Goal: Complete application form: Complete application form

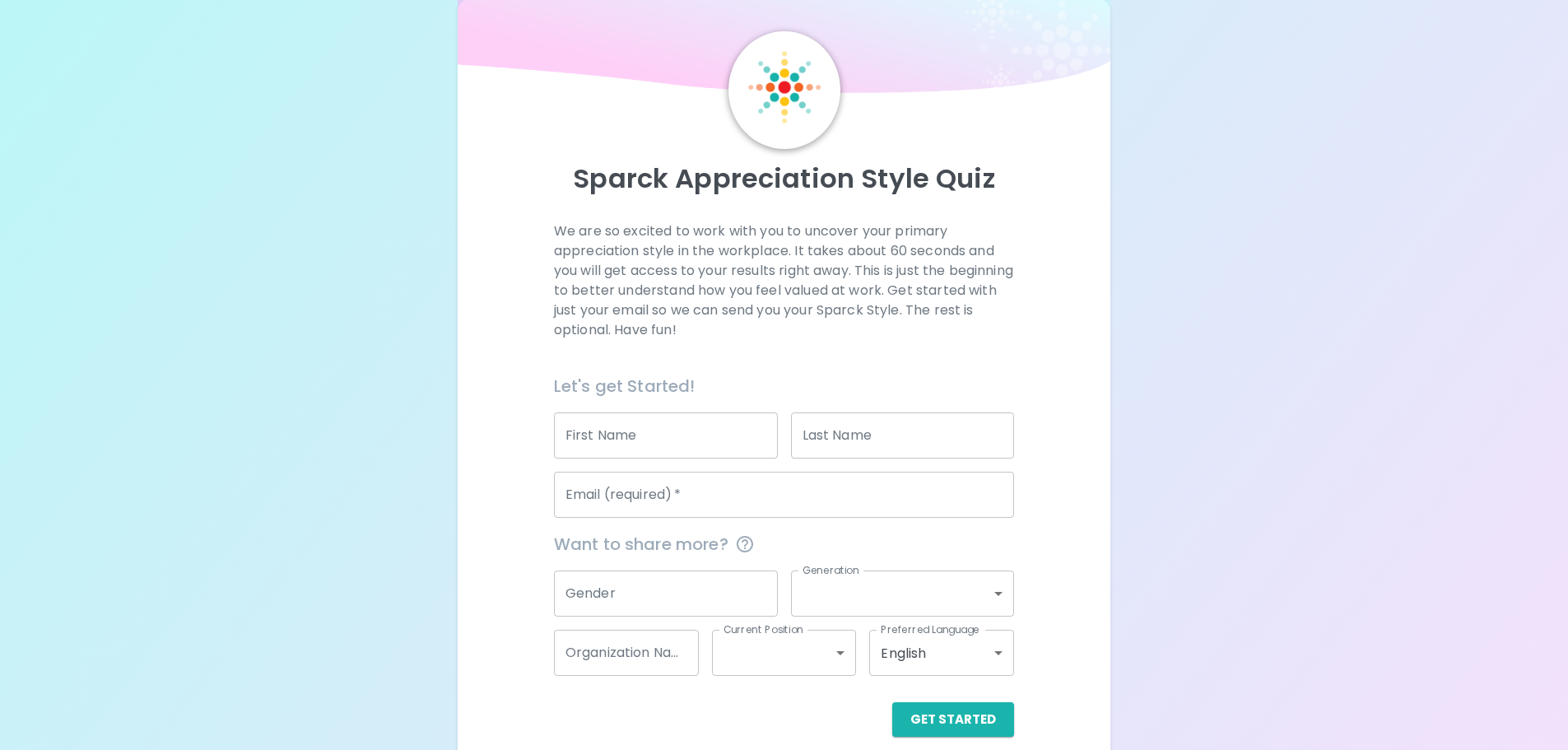
scroll to position [54, 0]
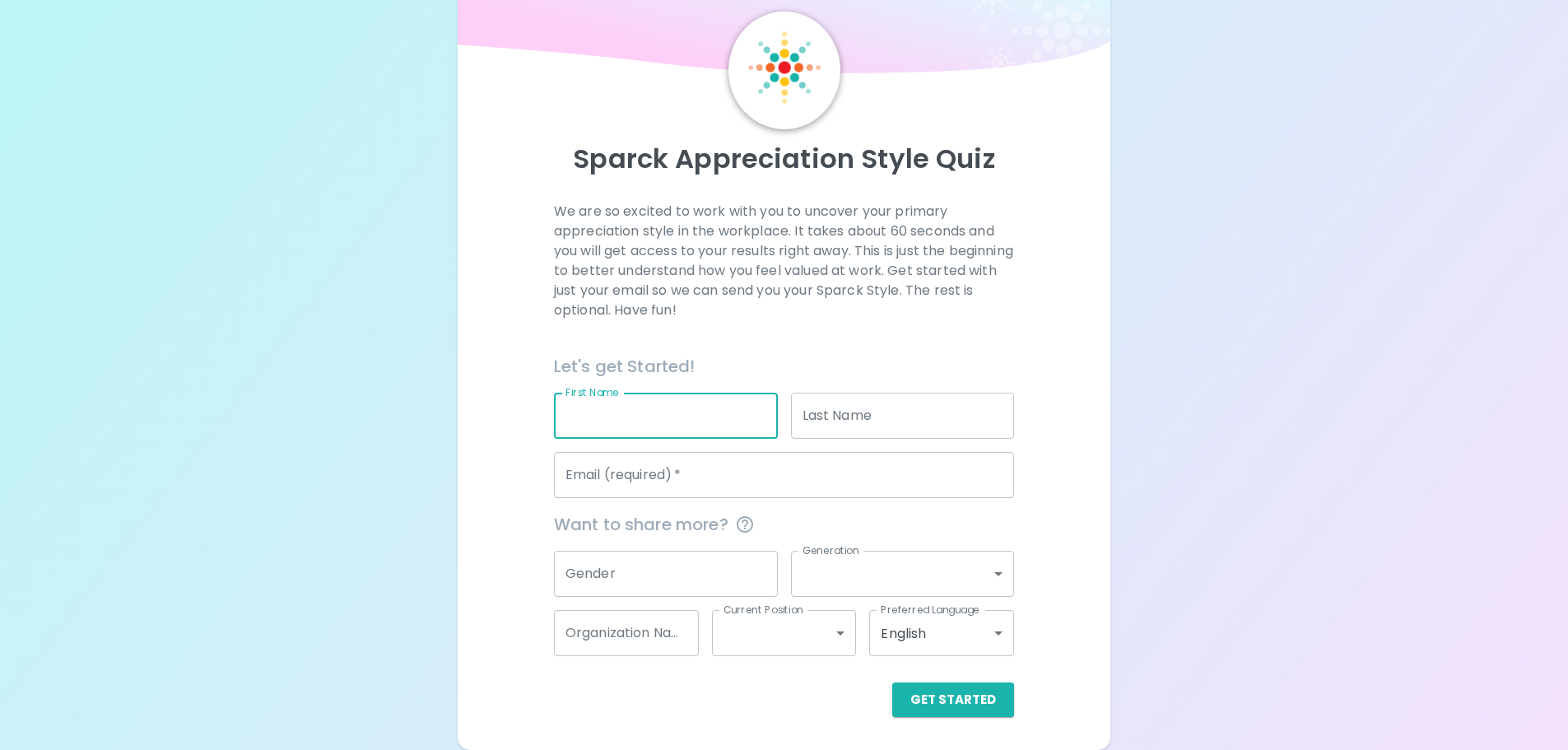
click at [689, 413] on input "First Name" at bounding box center [666, 415] width 224 height 46
type input "[PERSON_NAME]"
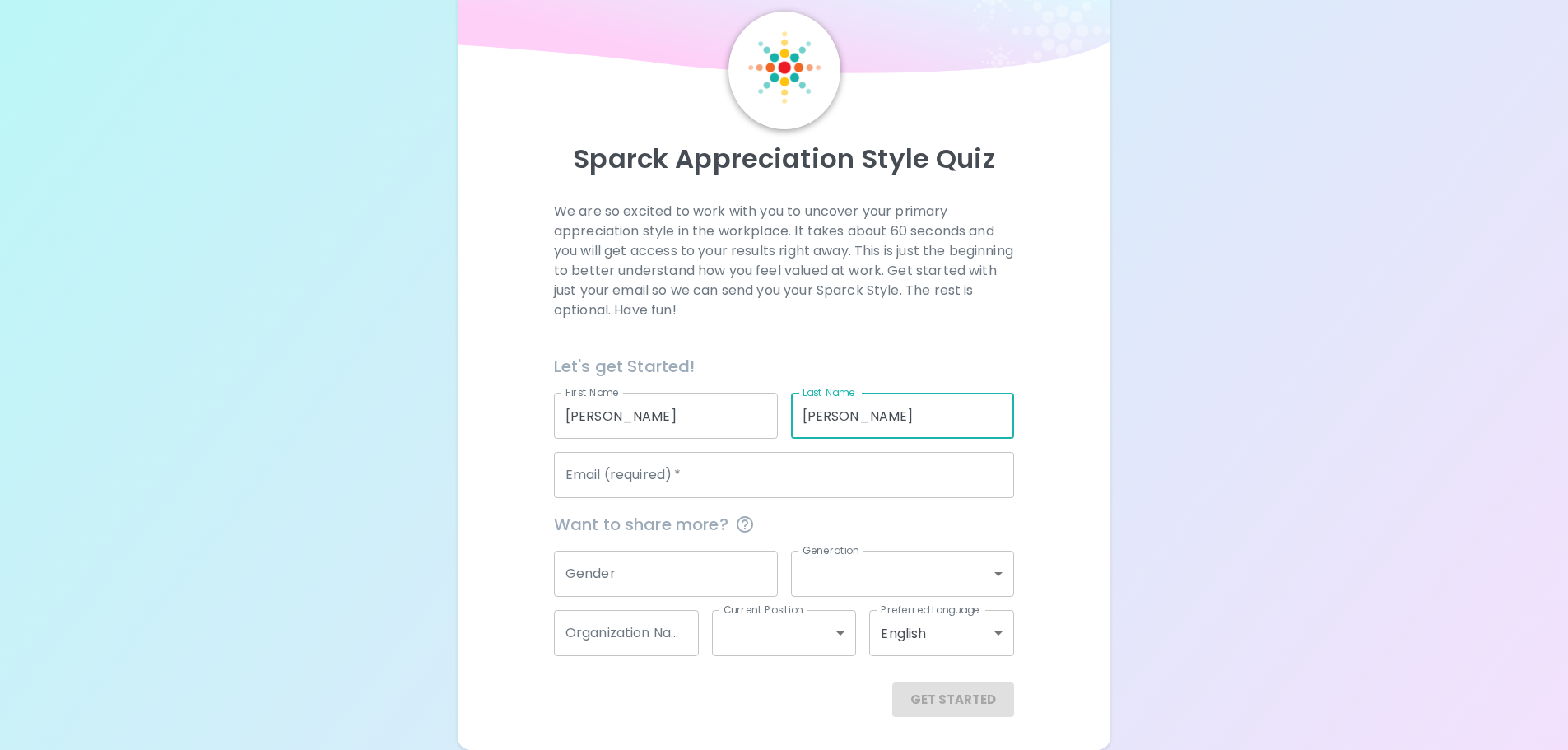
type input "[PERSON_NAME]"
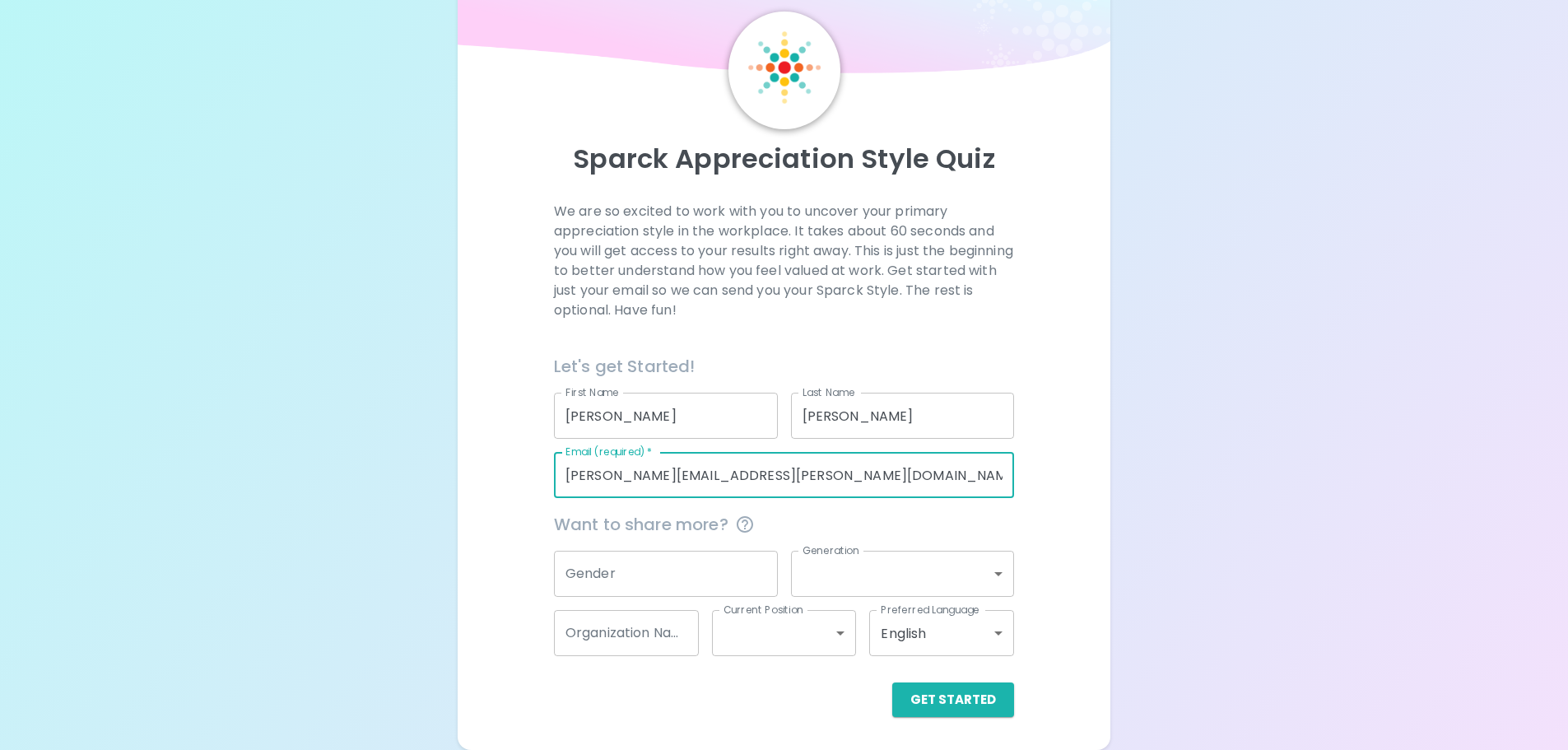
type input "[PERSON_NAME][EMAIL_ADDRESS][PERSON_NAME][DOMAIN_NAME]"
click at [684, 563] on input "Gender" at bounding box center [666, 573] width 224 height 46
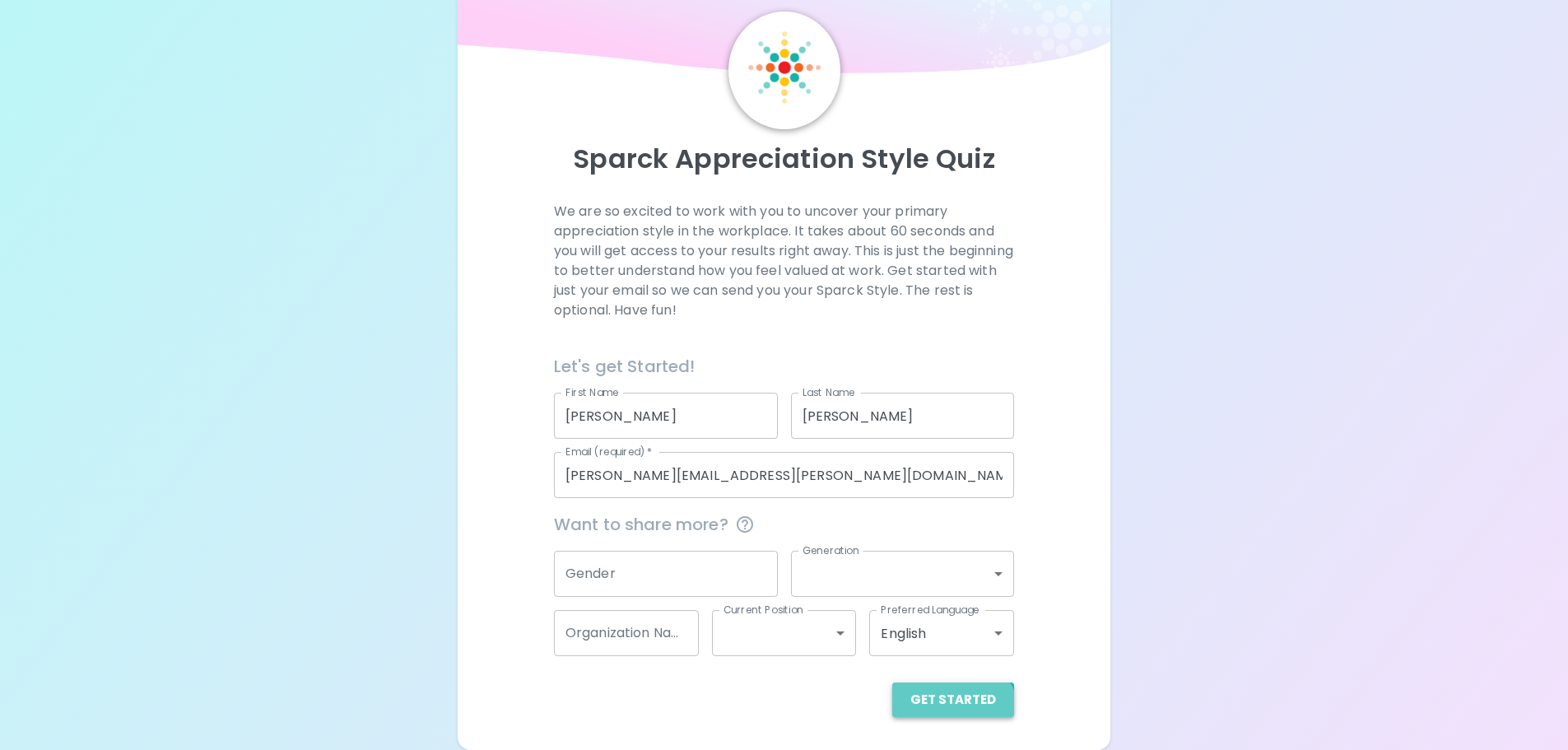
click at [950, 717] on button "Get Started" at bounding box center [953, 699] width 121 height 34
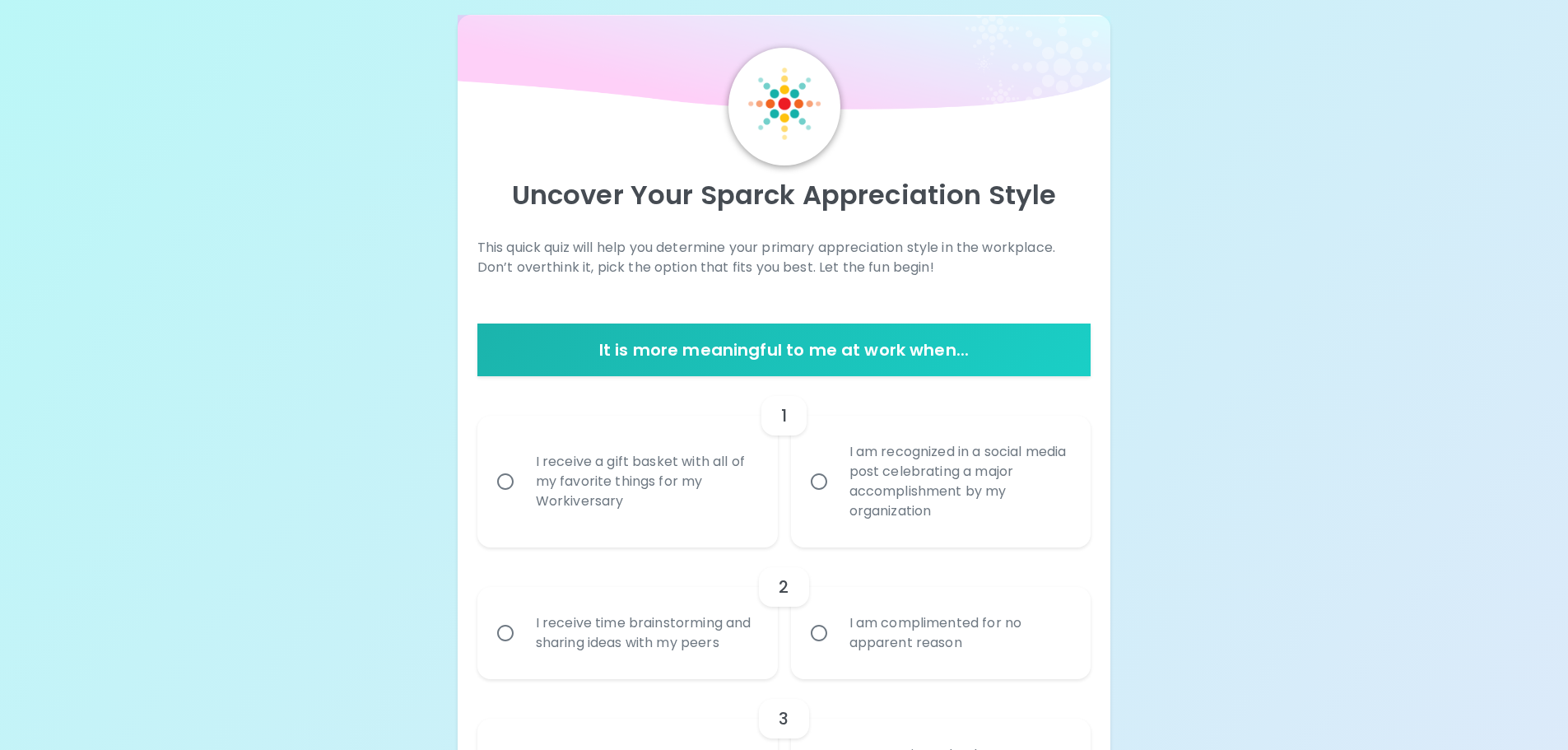
scroll to position [0, 0]
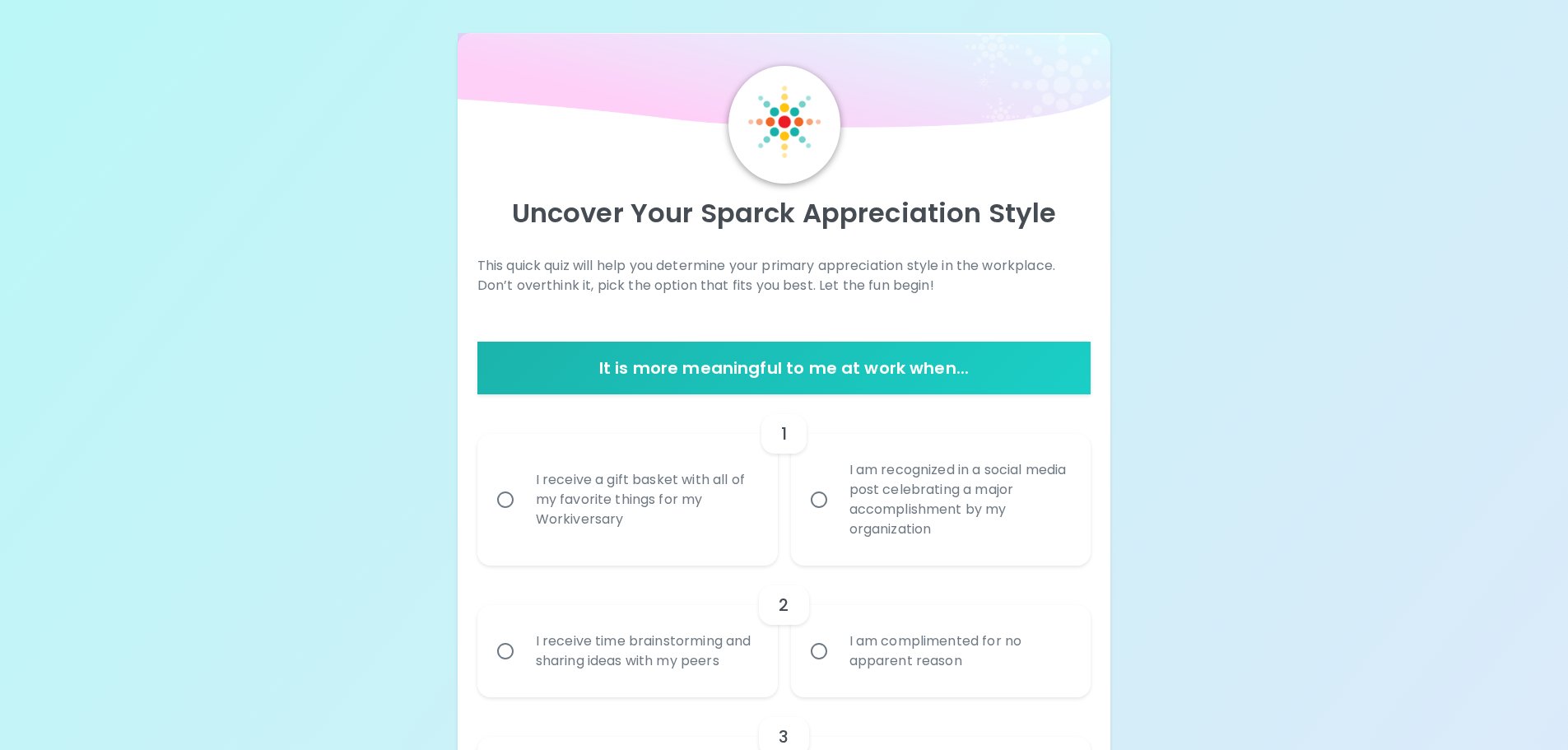
click at [680, 515] on div "I receive a gift basket with all of my favorite things for my Workiversary" at bounding box center [645, 499] width 246 height 99
click at [523, 515] on input "I receive a gift basket with all of my favorite things for my Workiversary" at bounding box center [504, 498] width 34 height 34
radio input "true"
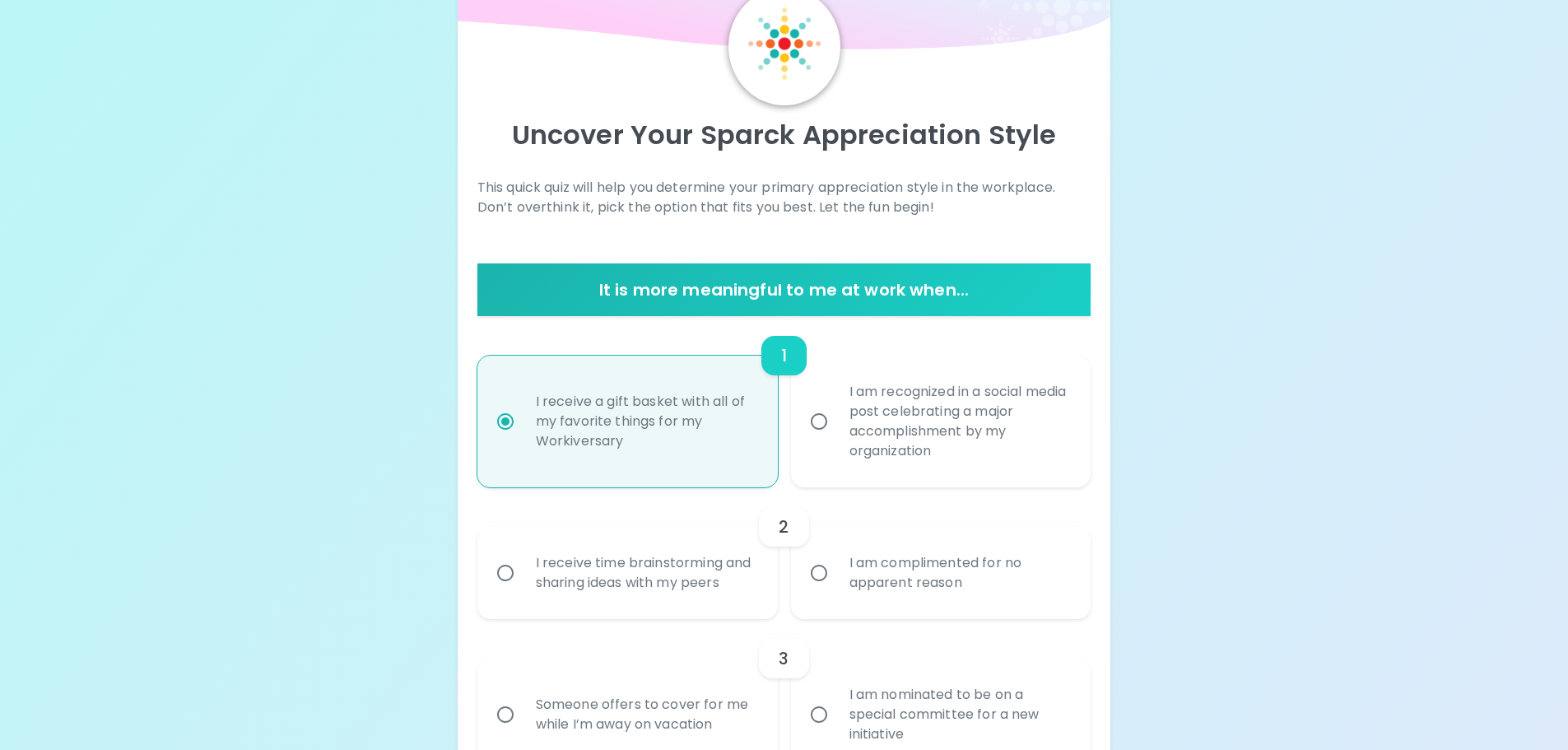
scroll to position [131, 0]
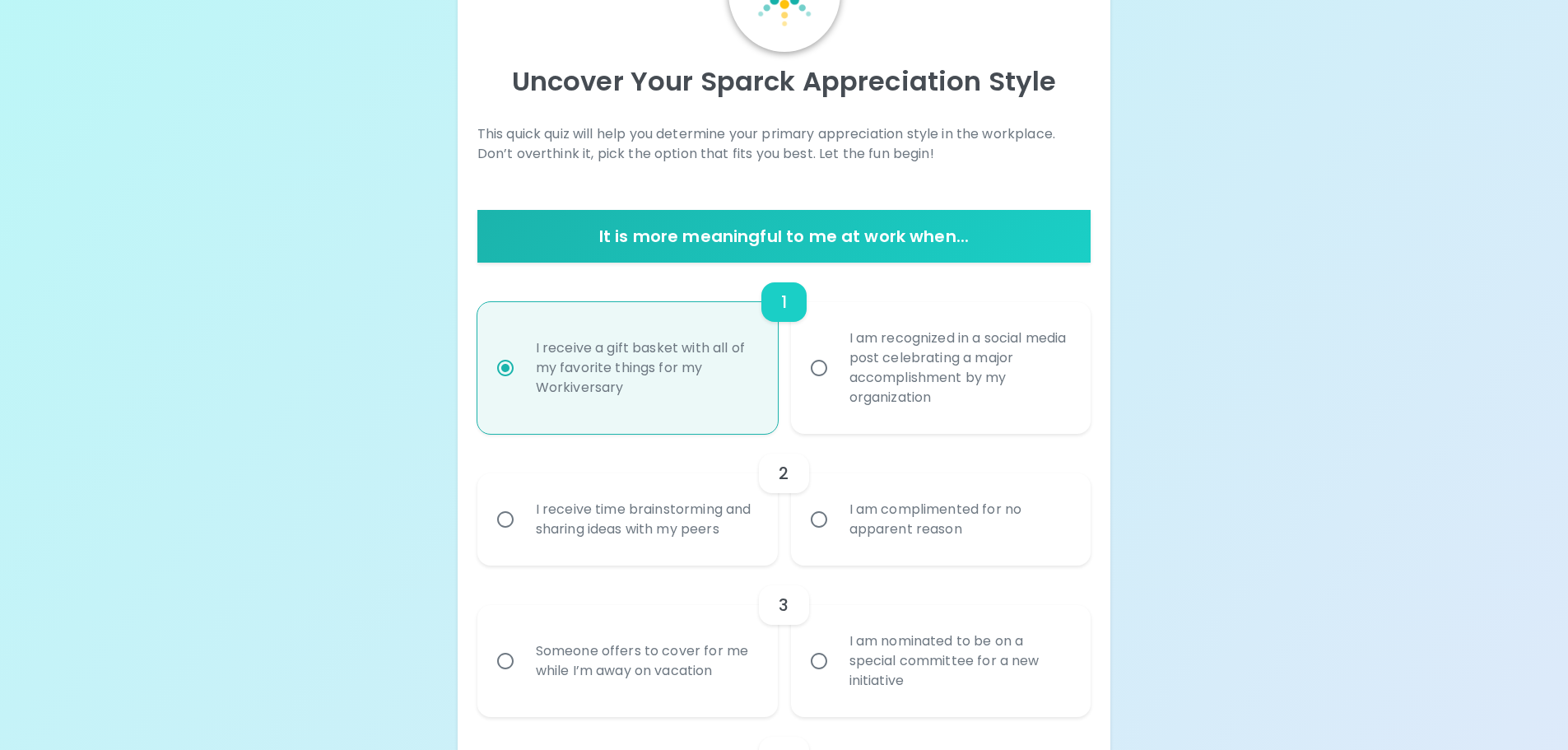
click at [632, 533] on div "I receive time brainstorming and sharing ideas with my peers" at bounding box center [645, 519] width 246 height 79
click at [523, 533] on input "I receive time brainstorming and sharing ideas with my peers" at bounding box center [504, 519] width 34 height 34
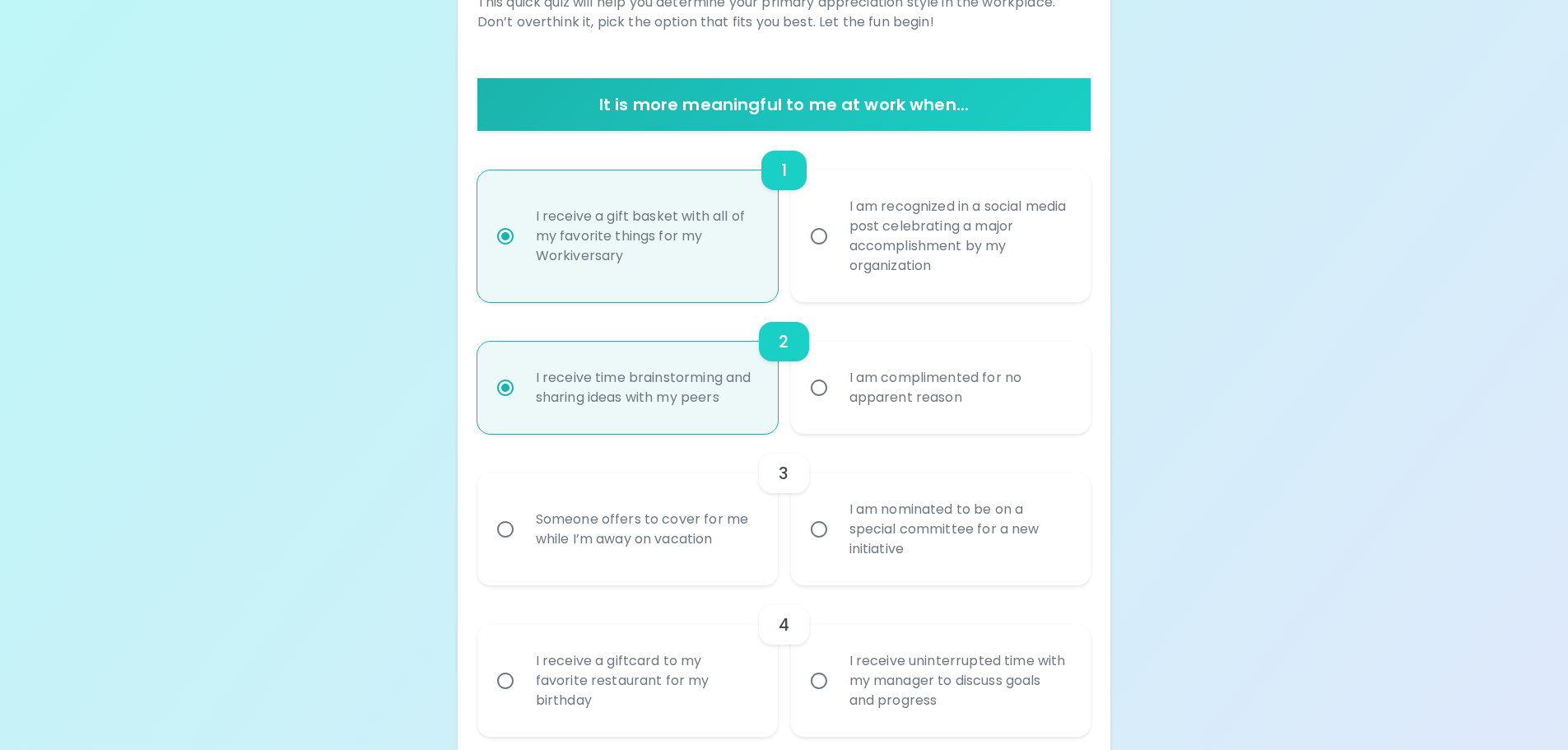
scroll to position [346, 0]
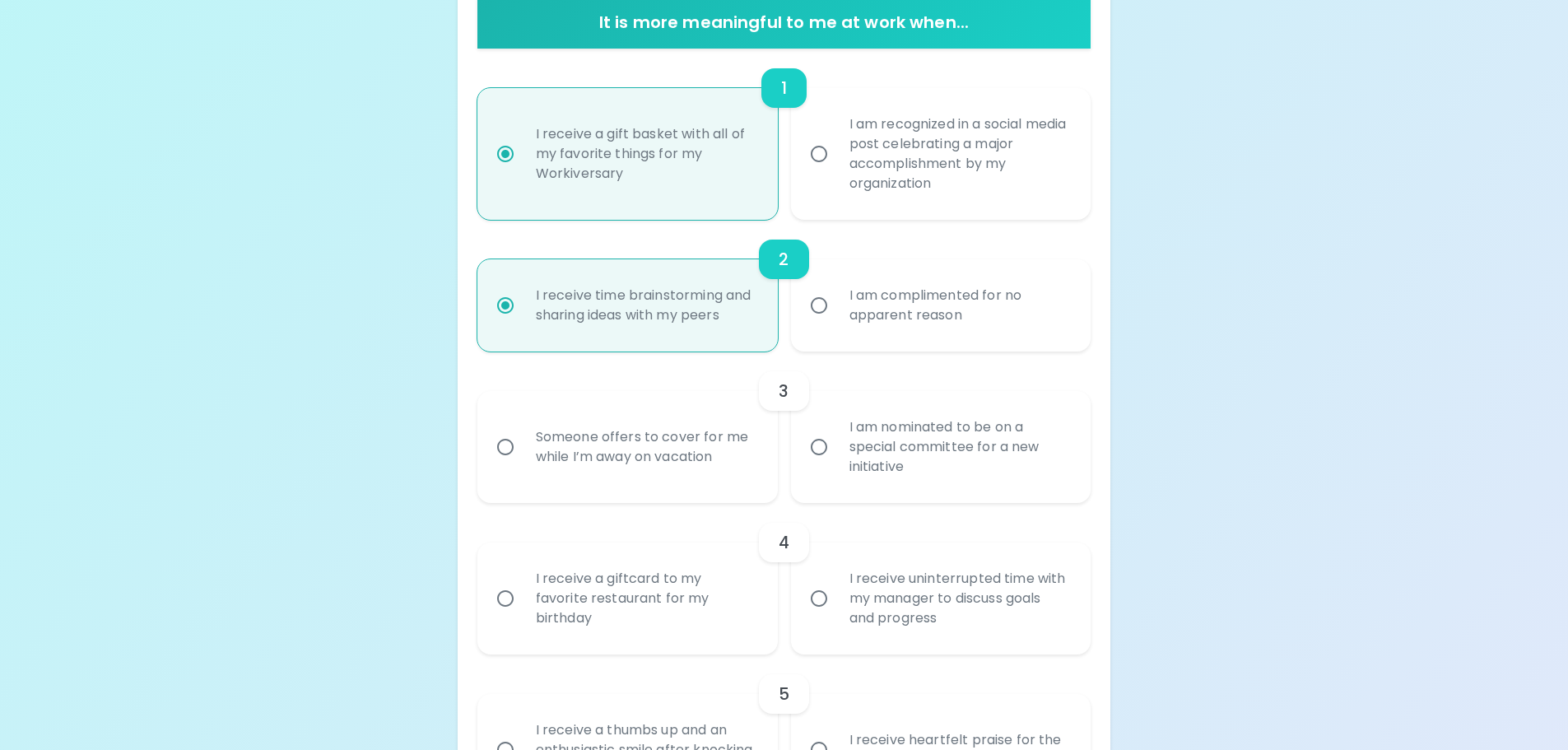
radio input "true"
click at [730, 440] on div "Someone offers to cover for me while I’m away on vacation" at bounding box center [645, 446] width 246 height 79
click at [523, 440] on input "Someone offers to cover for me while I’m away on vacation" at bounding box center [504, 446] width 34 height 34
radio input "false"
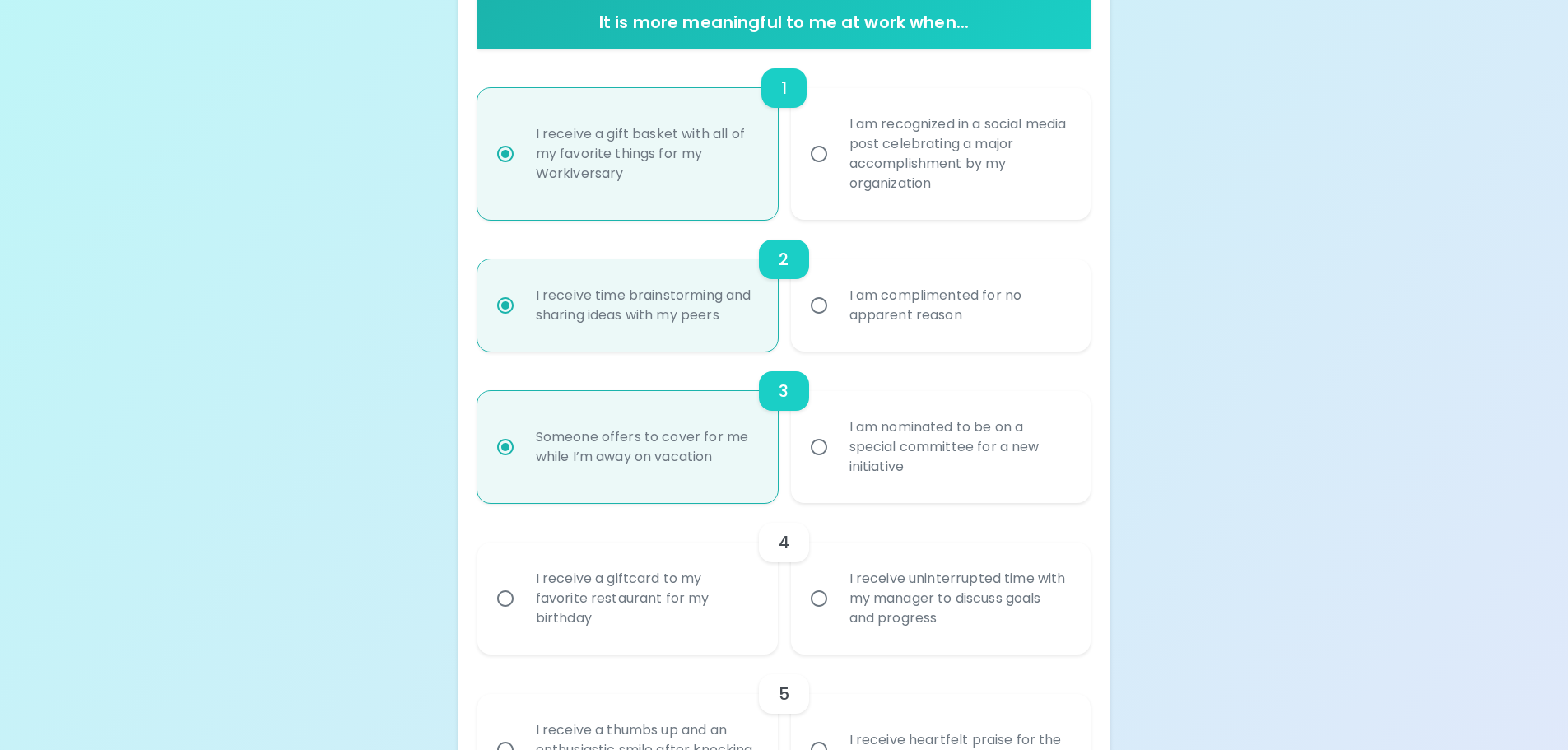
scroll to position [477, 0]
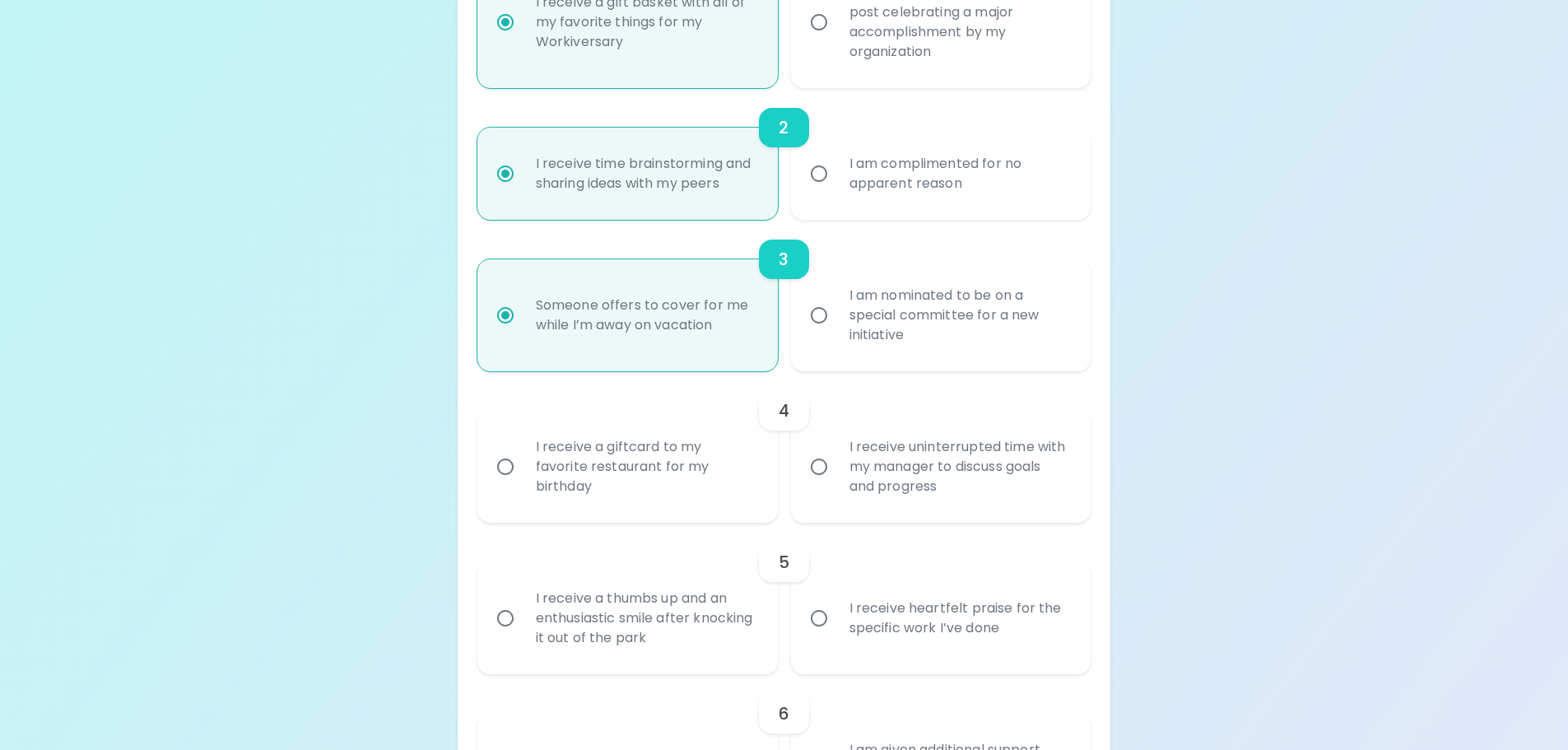
radio input "true"
click at [689, 492] on div "I receive a giftcard to my favorite restaurant for my birthday" at bounding box center [645, 466] width 246 height 99
click at [523, 484] on input "I receive a giftcard to my favorite restaurant for my birthday" at bounding box center [504, 466] width 34 height 34
radio input "false"
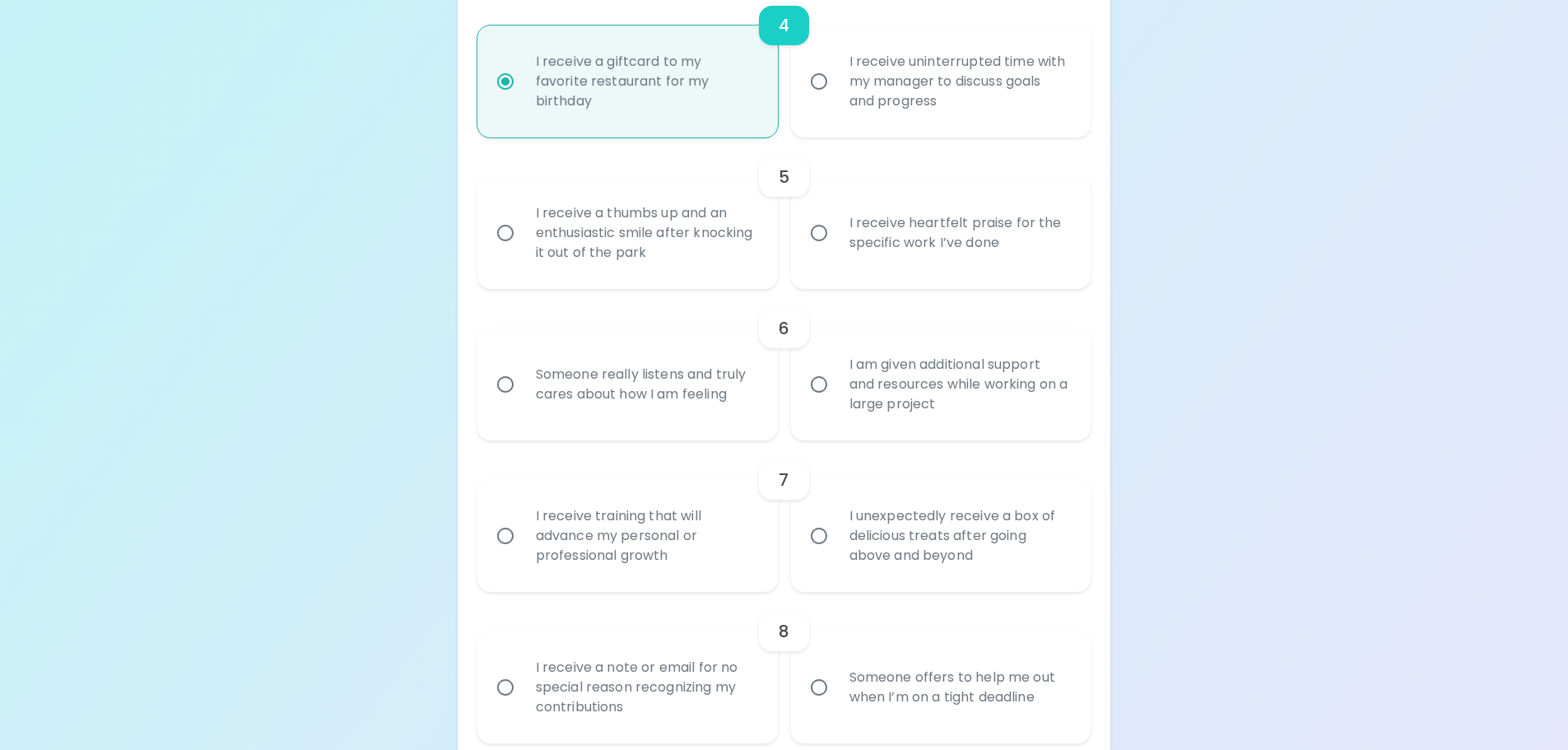
scroll to position [938, 0]
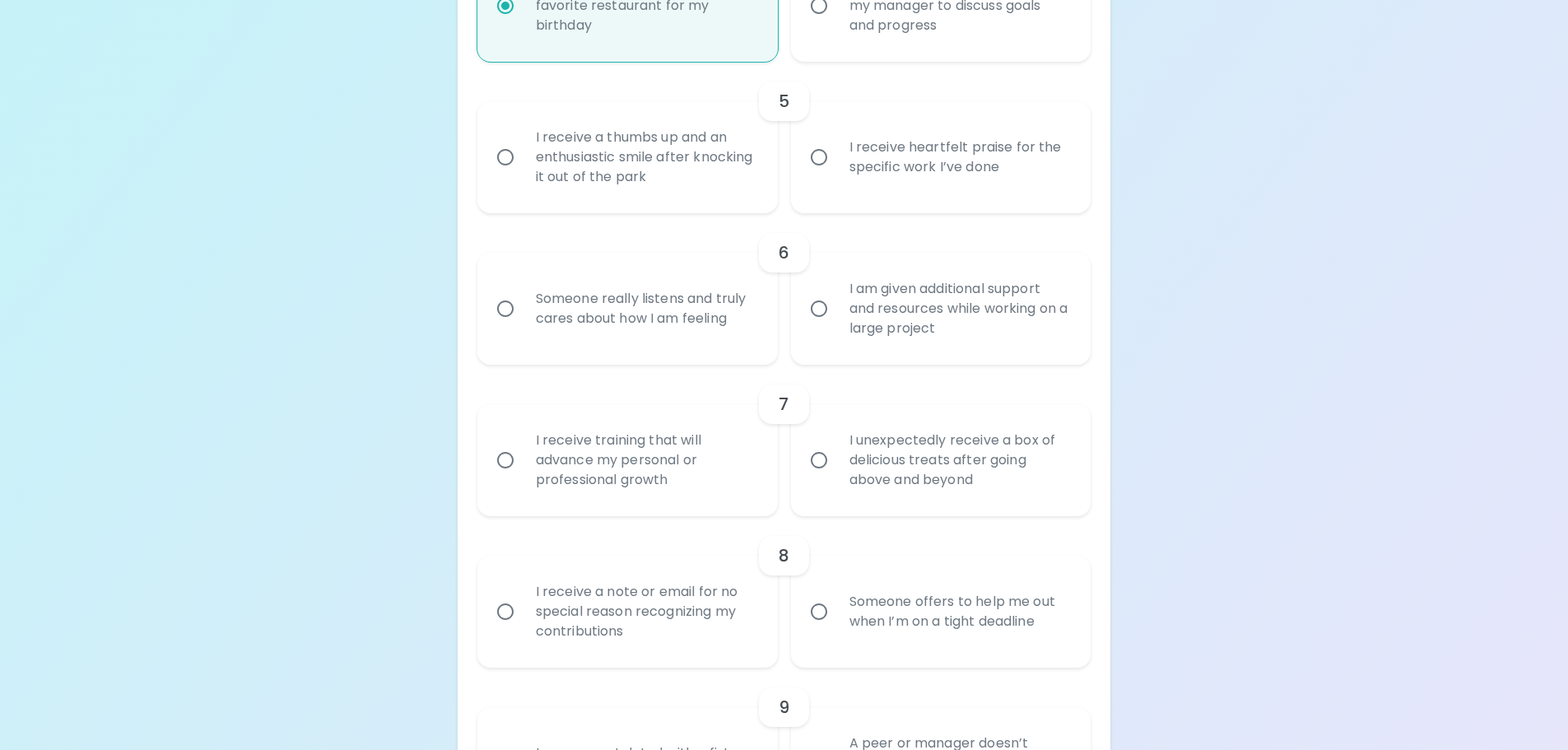
radio input "true"
click at [868, 163] on div "I receive heartfelt praise for the specific work I’ve done" at bounding box center [959, 157] width 246 height 79
click at [836, 163] on input "I receive heartfelt praise for the specific work I’ve done" at bounding box center [819, 157] width 34 height 34
radio input "false"
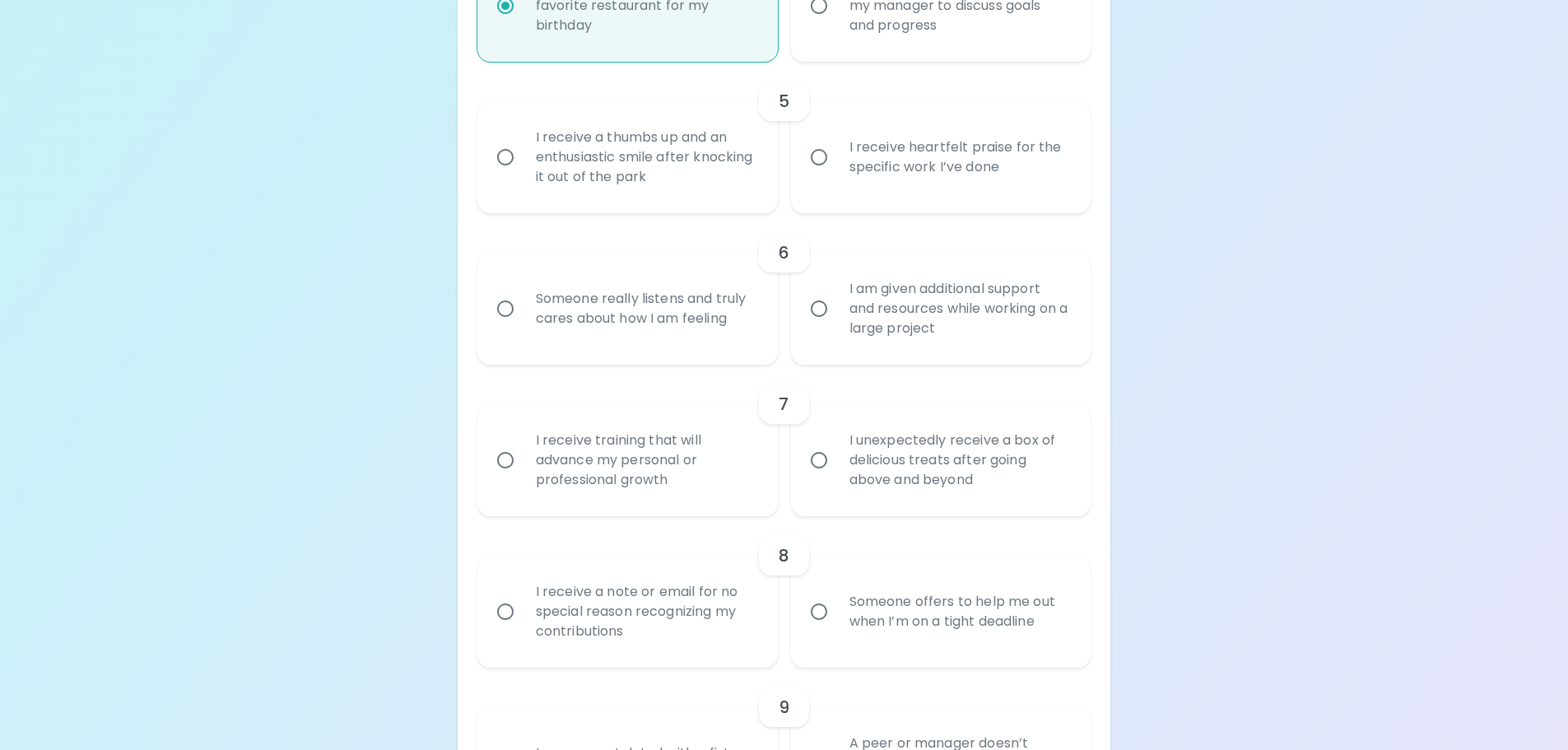
radio input "false"
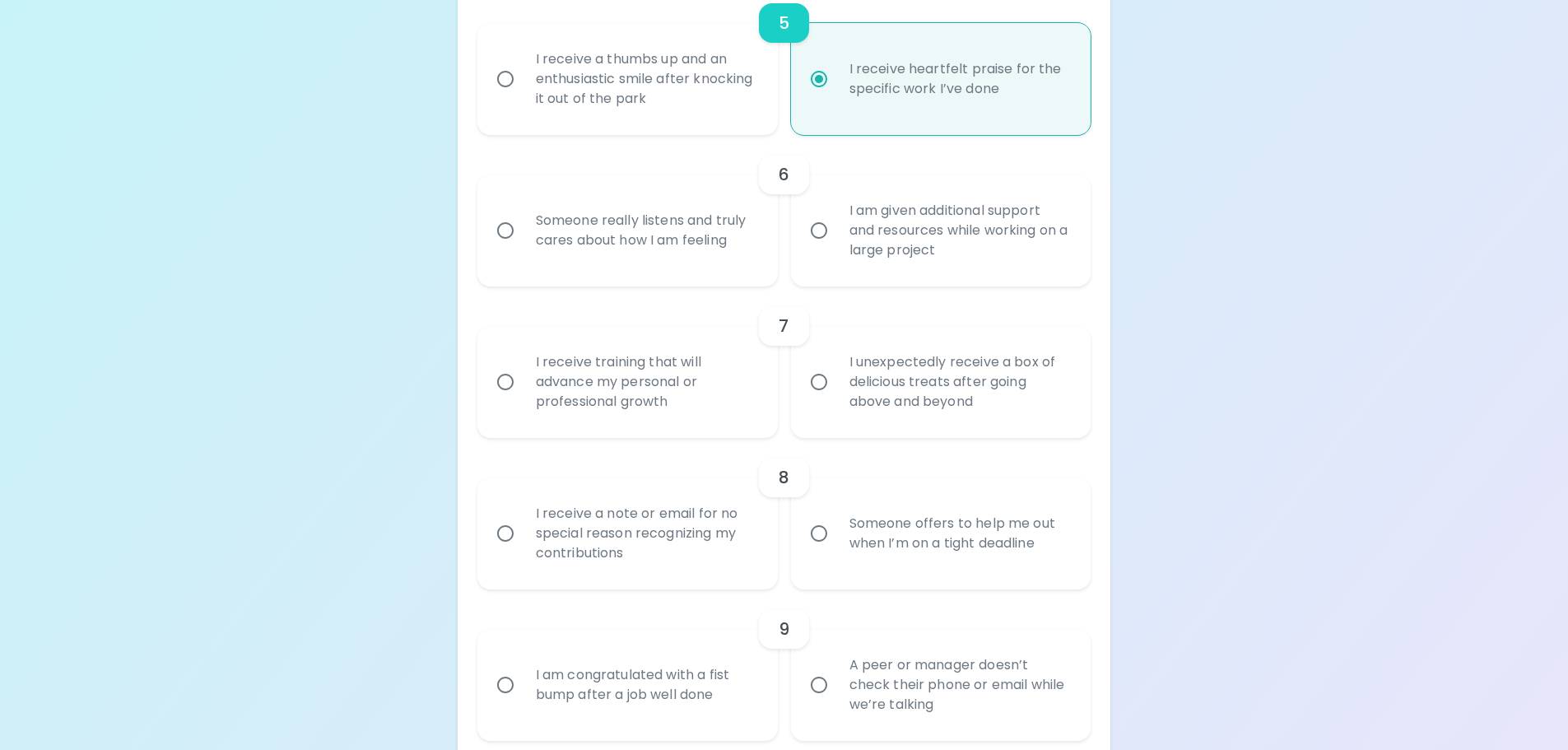
scroll to position [1070, 0]
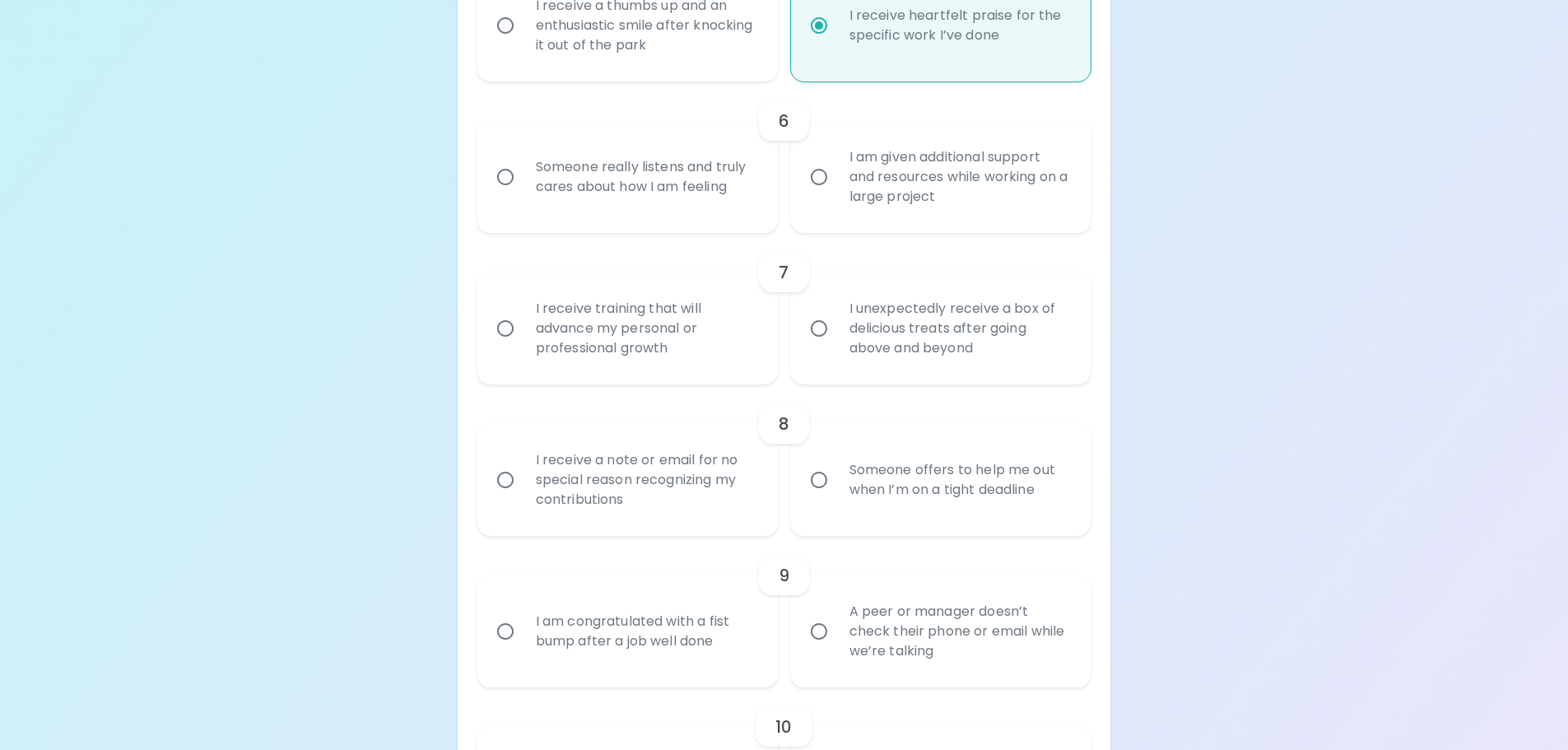
radio input "true"
click at [629, 169] on div "Someone really listens and truly cares about how I am feeling" at bounding box center [645, 176] width 246 height 79
click at [523, 169] on input "Someone really listens and truly cares about how I am feeling" at bounding box center [504, 176] width 34 height 34
radio input "false"
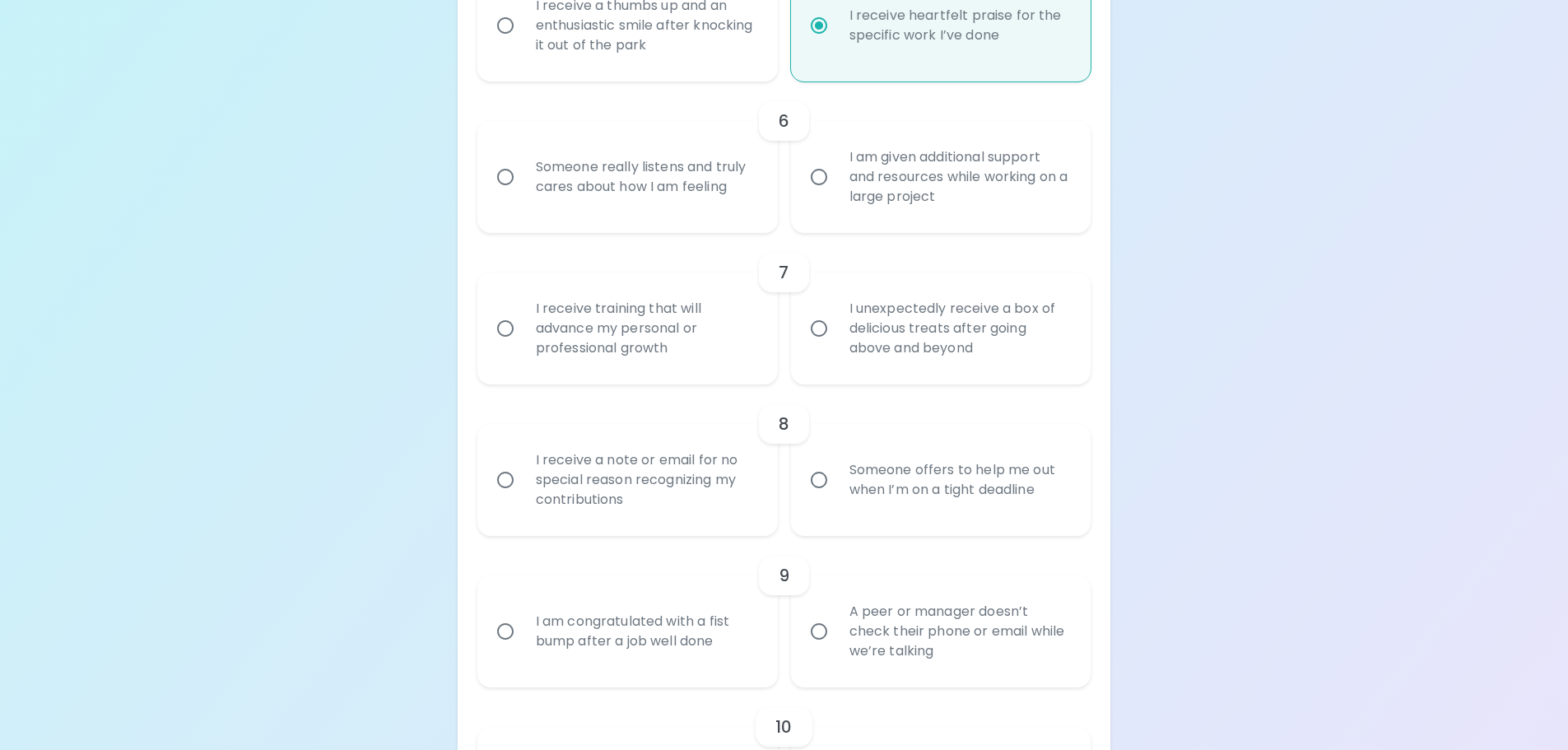
radio input "false"
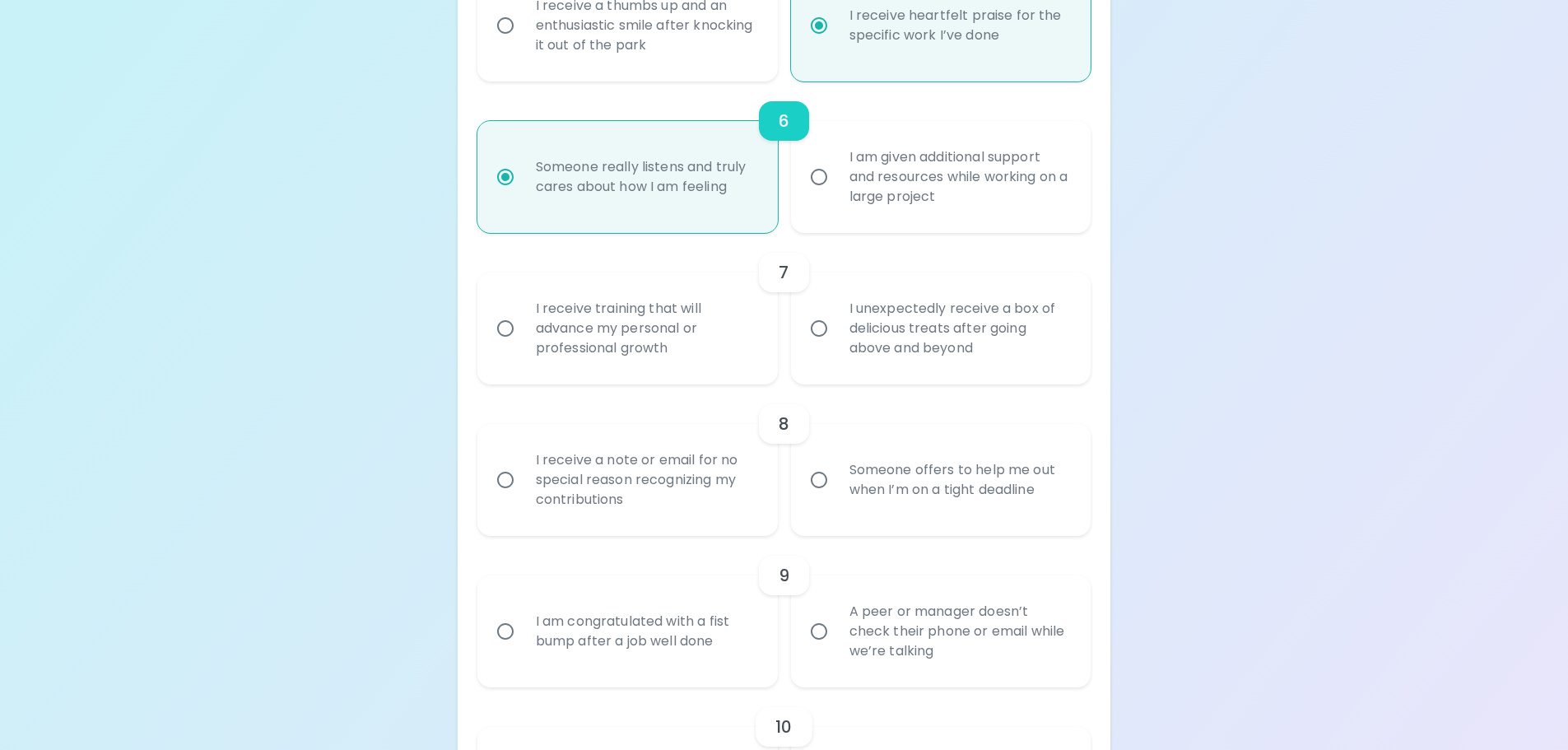
scroll to position [1201, 0]
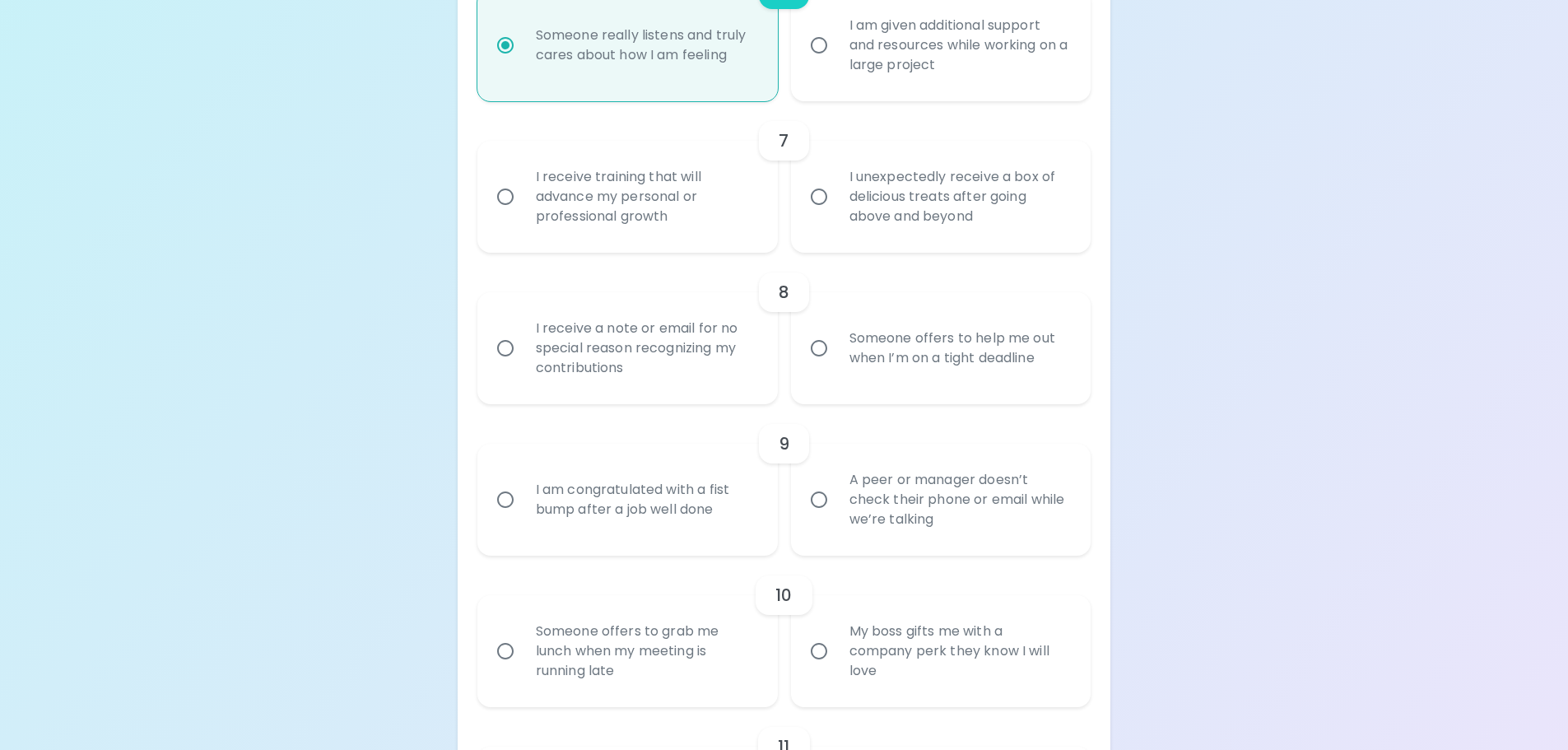
radio input "true"
click at [869, 173] on div "I unexpectedly receive a box of delicious treats after going above and beyond" at bounding box center [959, 196] width 246 height 99
click at [852, 204] on div "I unexpectedly receive a box of delicious treats after going above and beyond" at bounding box center [959, 196] width 246 height 99
click at [836, 204] on input "I unexpectedly receive a box of delicious treats after going above and beyond" at bounding box center [819, 196] width 34 height 34
radio input "false"
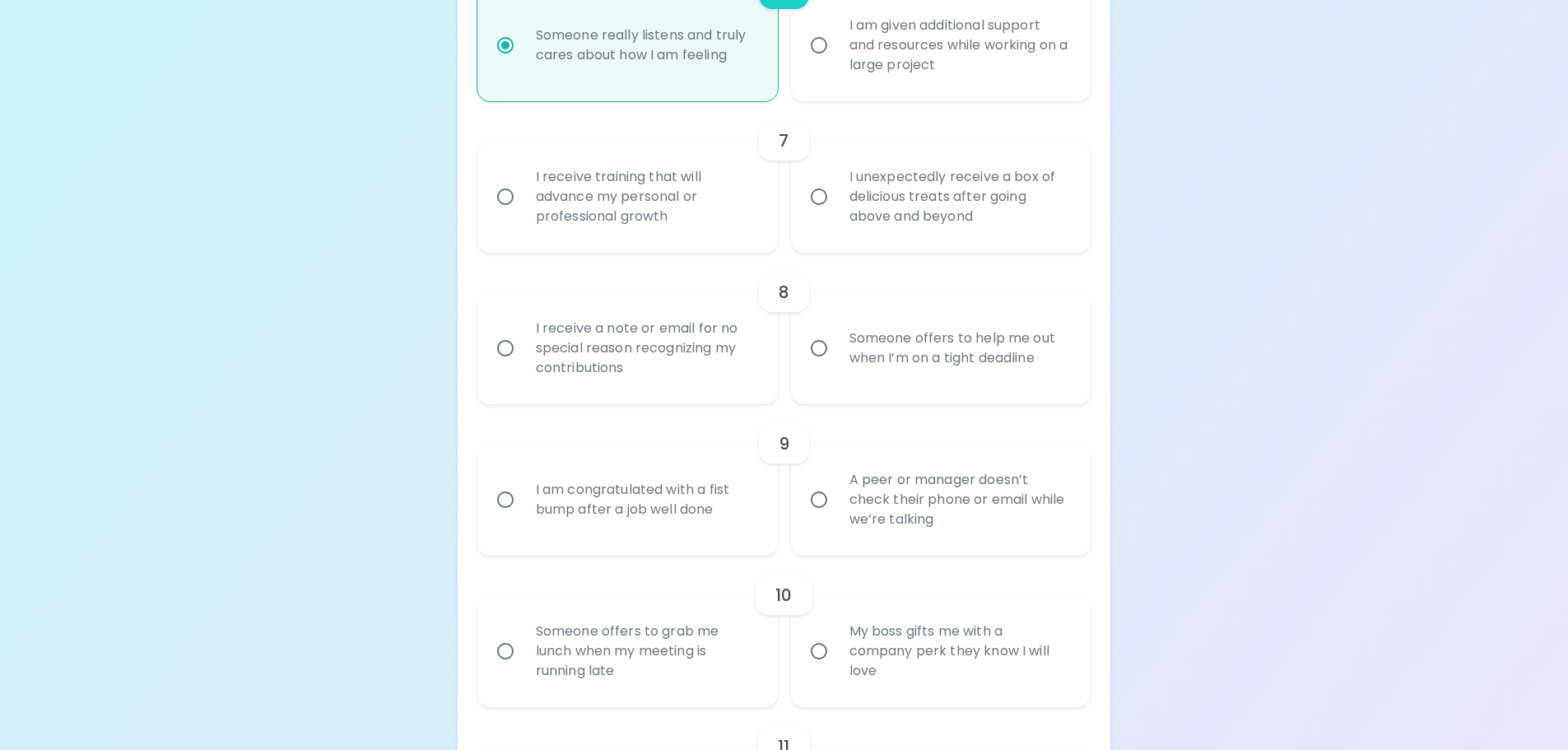
radio input "false"
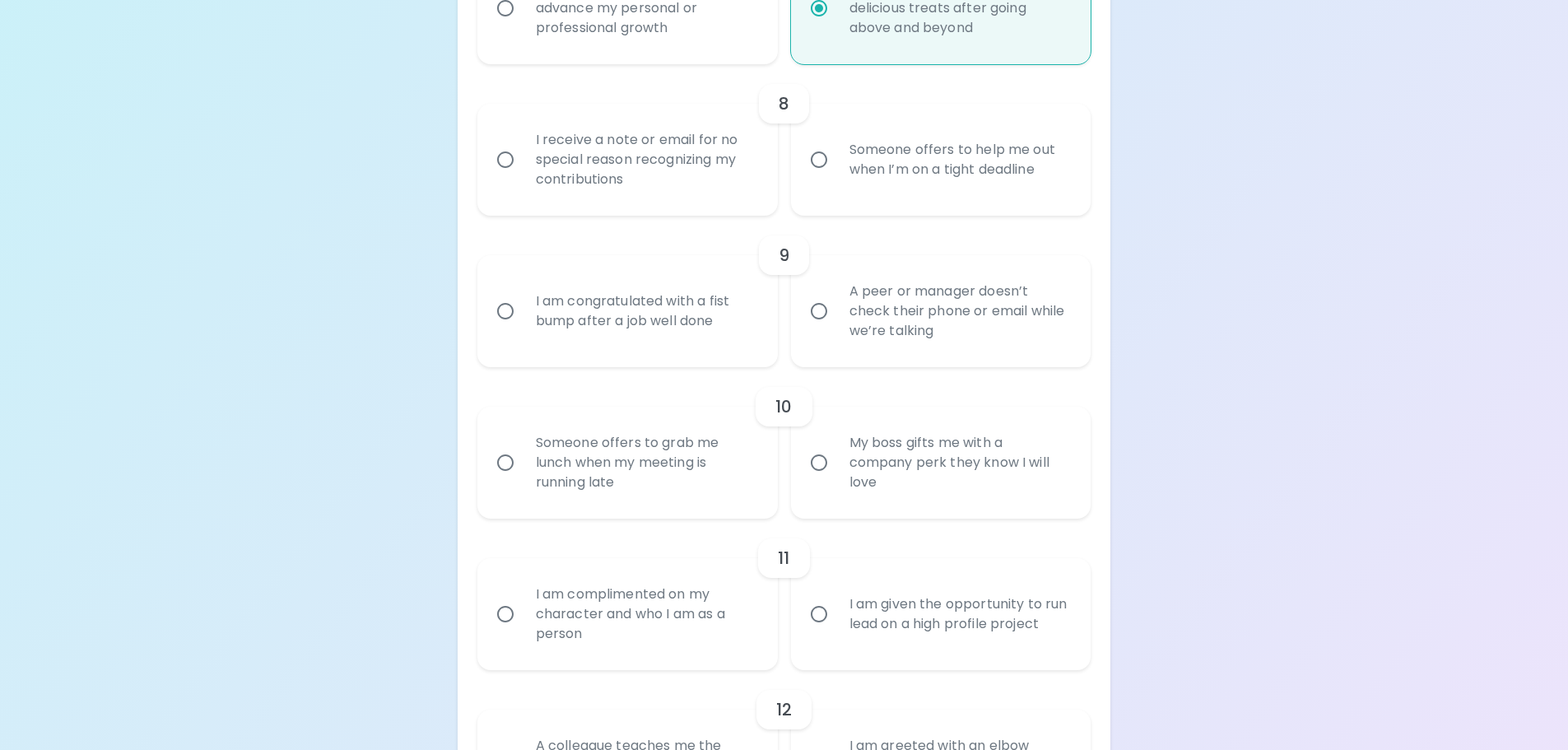
scroll to position [1416, 0]
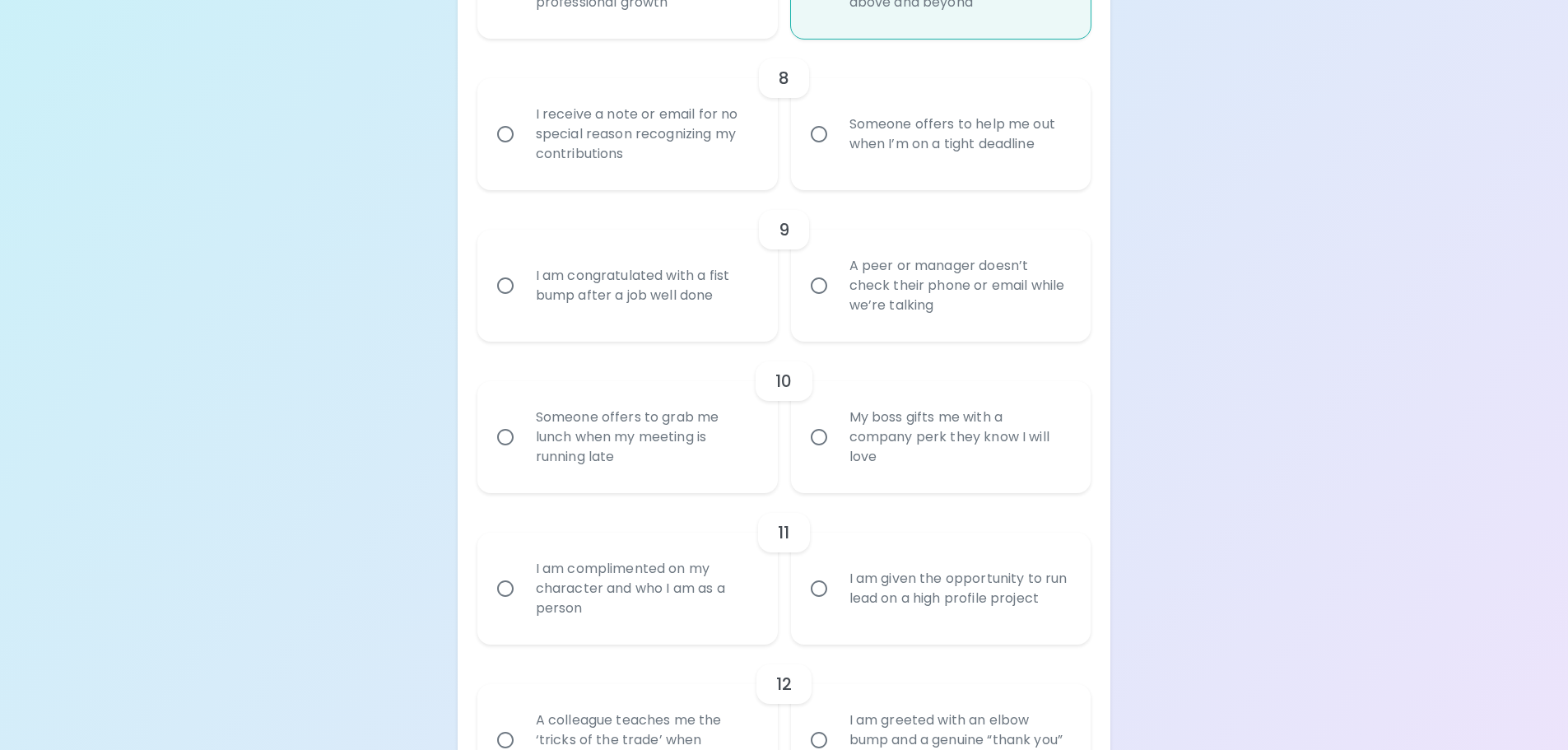
radio input "true"
click at [979, 158] on div "Someone offers to help me out when I’m on a tight deadline" at bounding box center [959, 134] width 246 height 79
click at [836, 152] on input "Someone offers to help me out when I’m on a tight deadline" at bounding box center [819, 133] width 34 height 34
radio input "false"
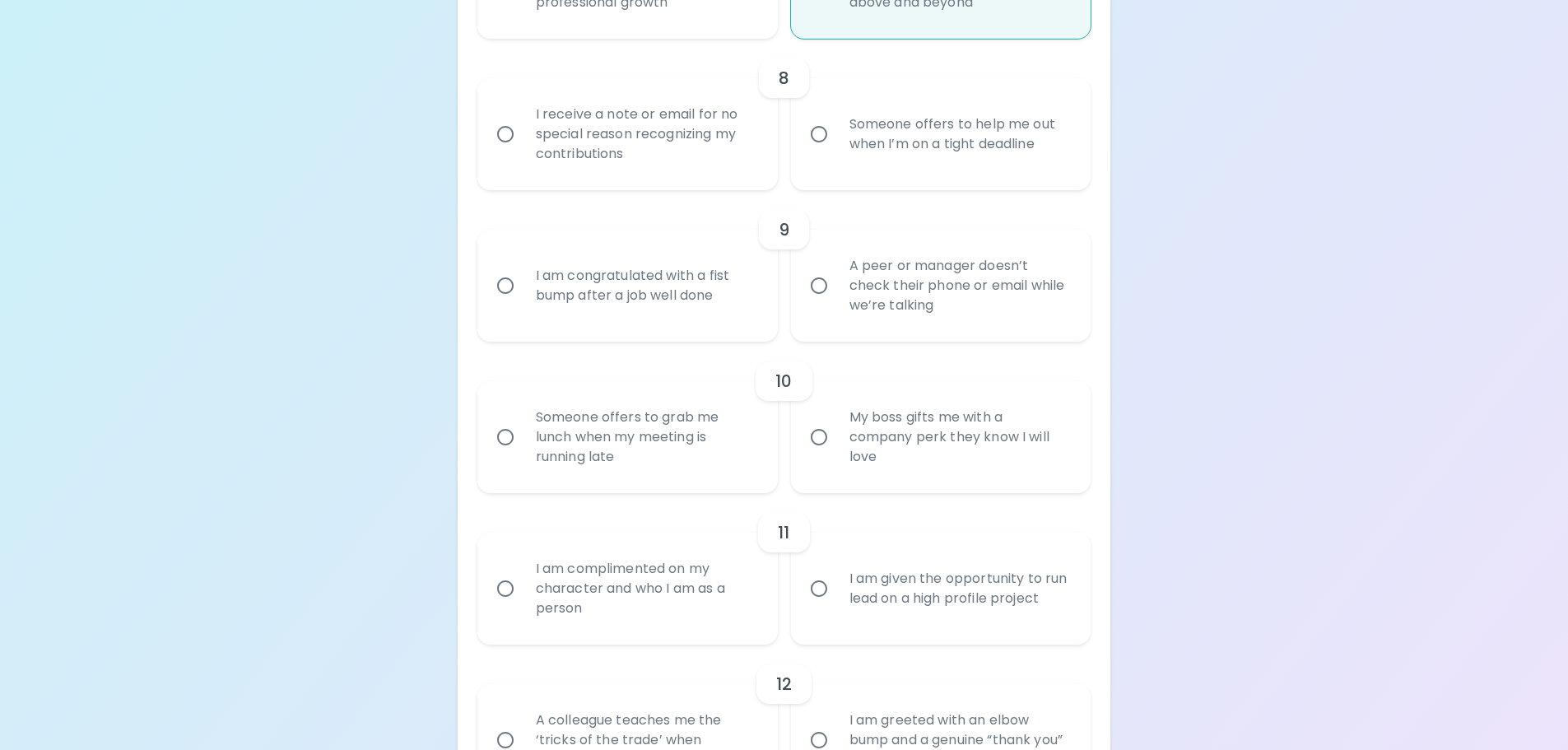
radio input "false"
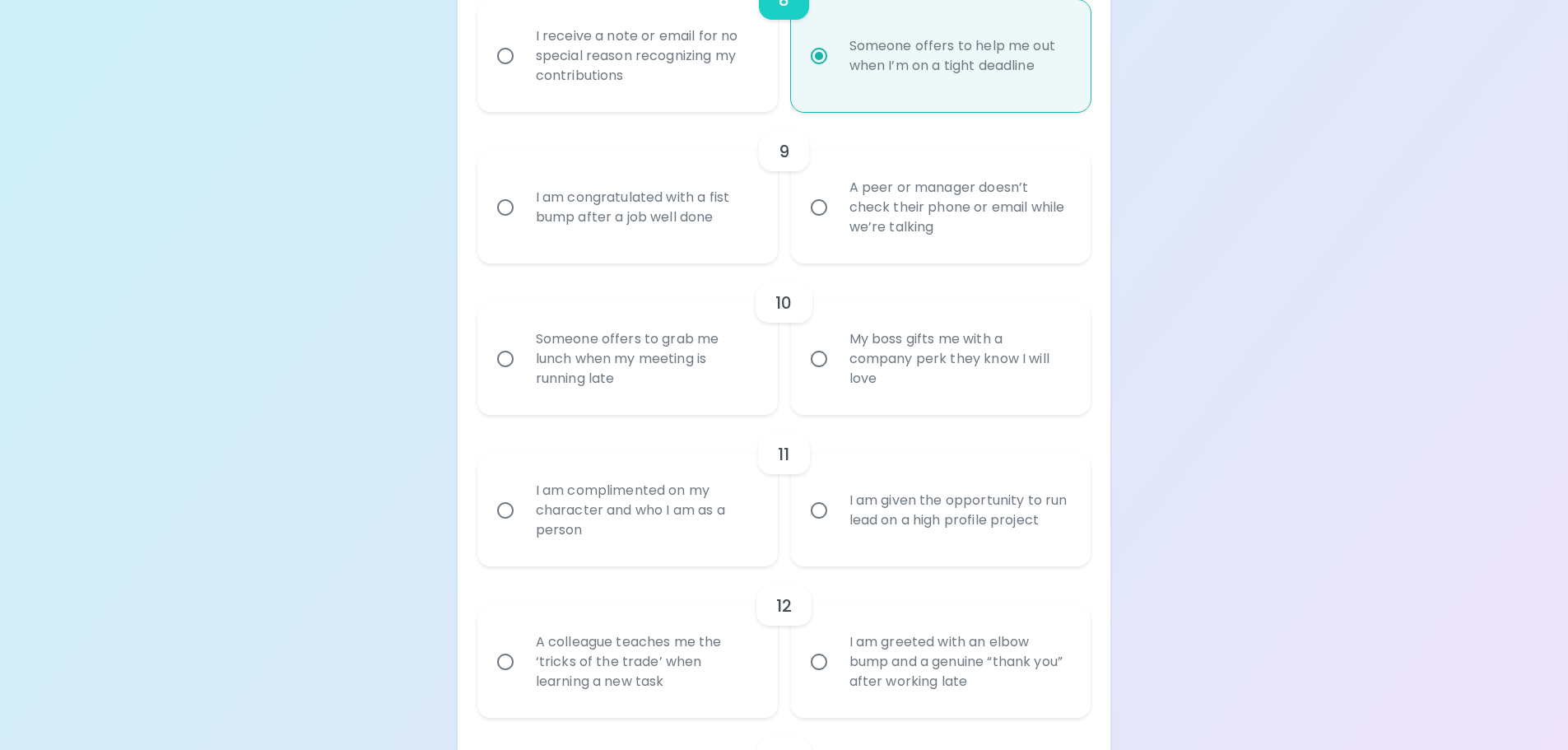
scroll to position [1547, 0]
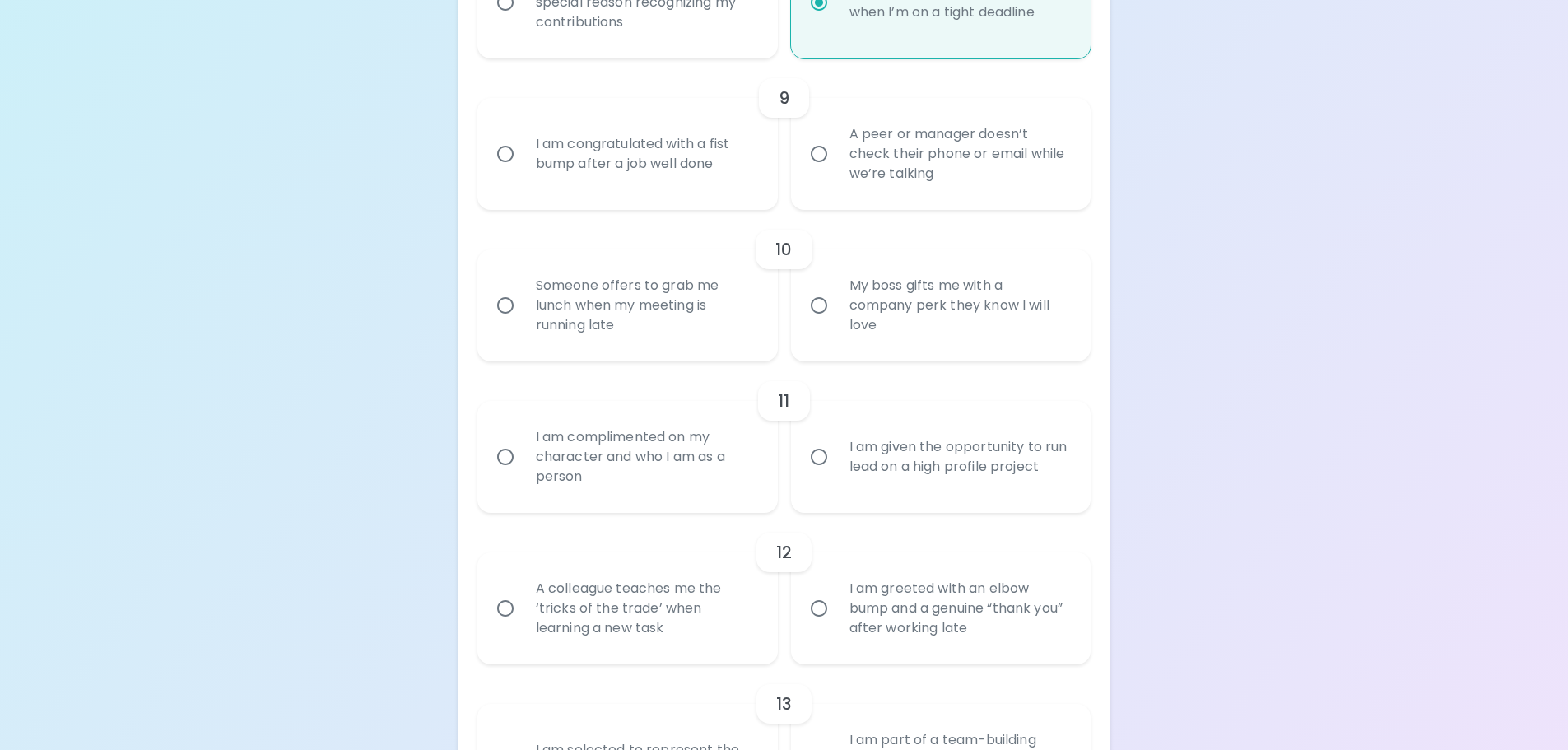
radio input "true"
click at [653, 145] on div "I am congratulated with a fist bump after a job well done" at bounding box center [645, 154] width 246 height 79
click at [523, 145] on input "I am congratulated with a fist bump after a job well done" at bounding box center [504, 154] width 34 height 34
radio input "false"
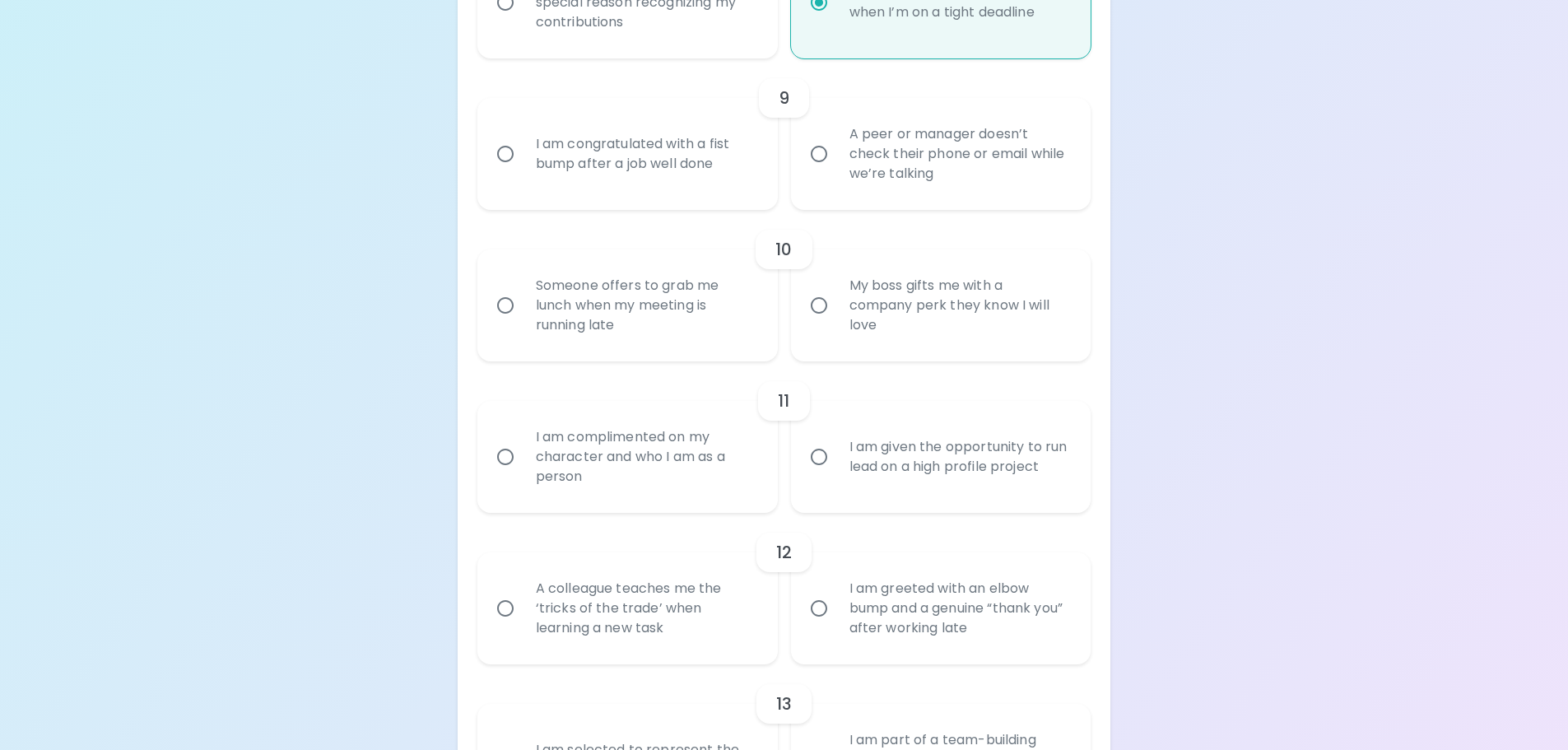
radio input "false"
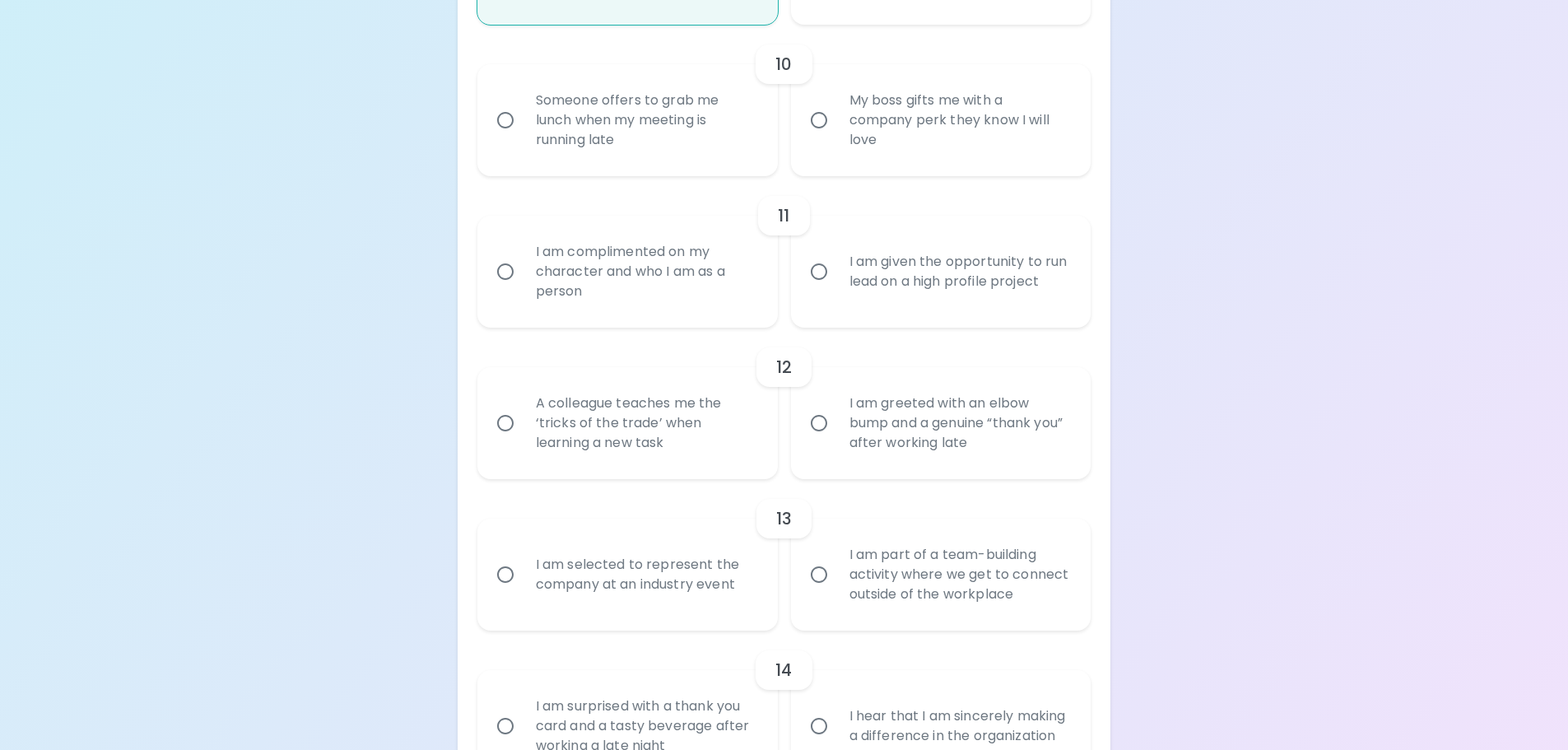
scroll to position [1760, 0]
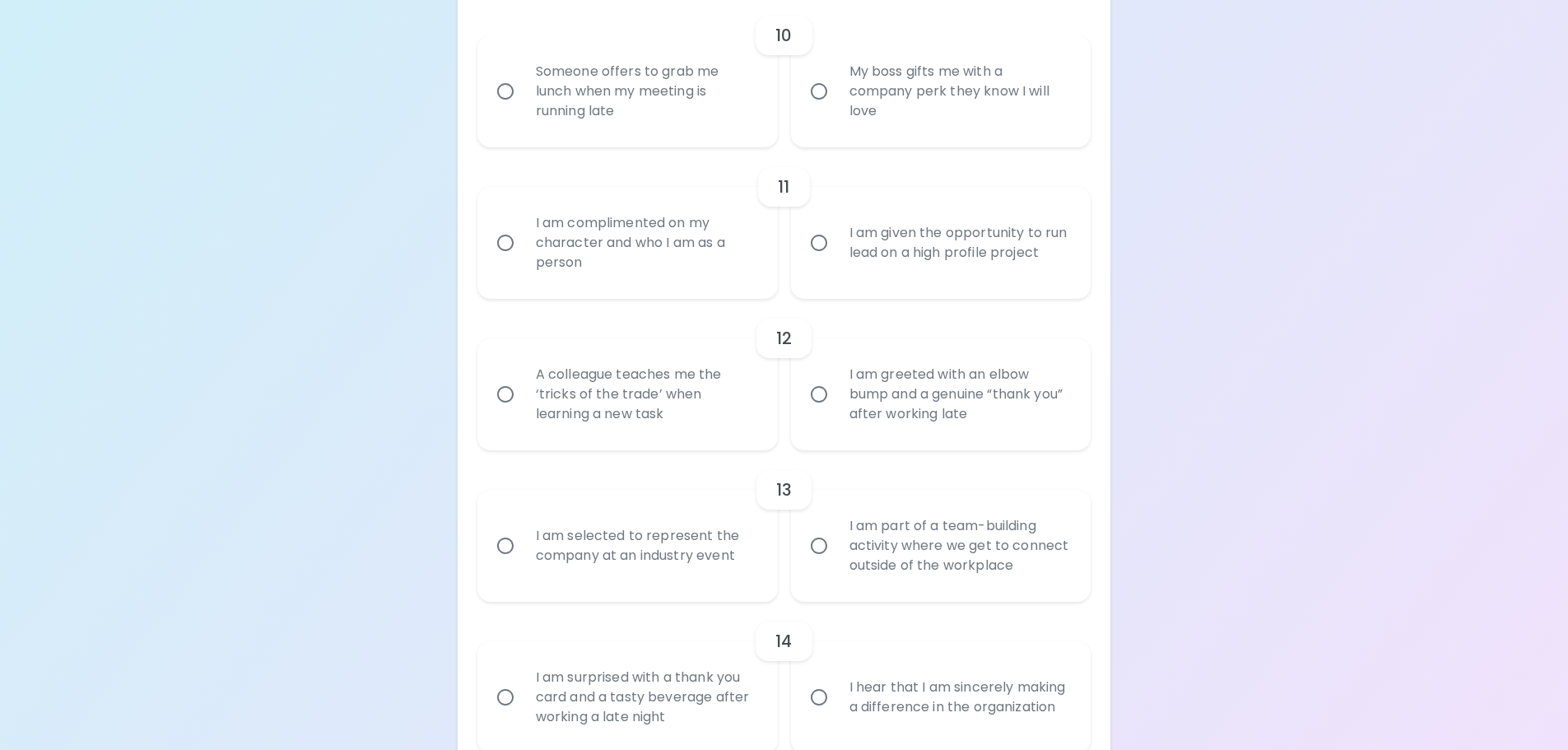
radio input "true"
click at [993, 91] on div "My boss gifts me with a company perk they know I will love" at bounding box center [959, 91] width 246 height 99
click at [836, 91] on input "My boss gifts me with a company perk they know I will love" at bounding box center [819, 91] width 34 height 34
radio input "false"
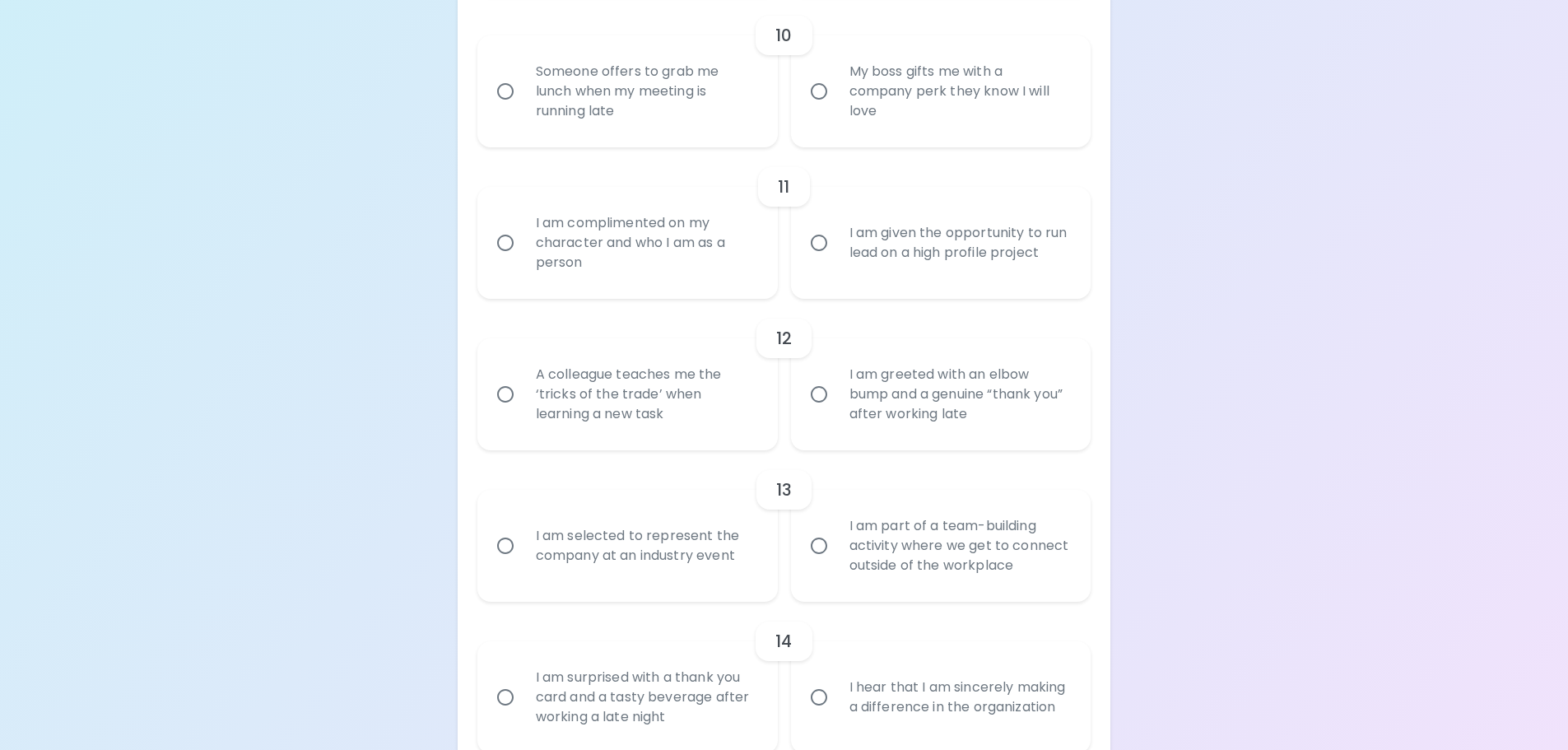
radio input "false"
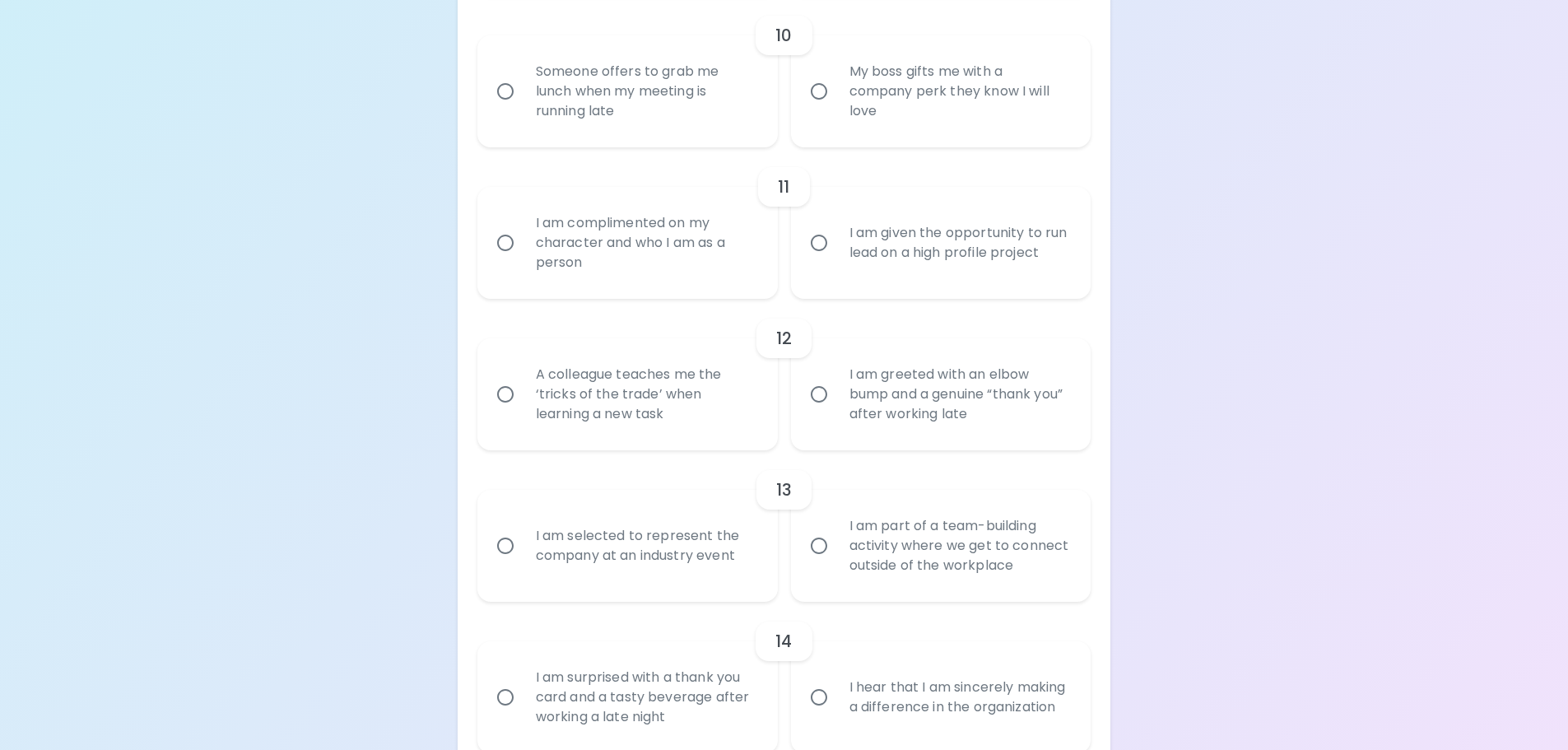
radio input "false"
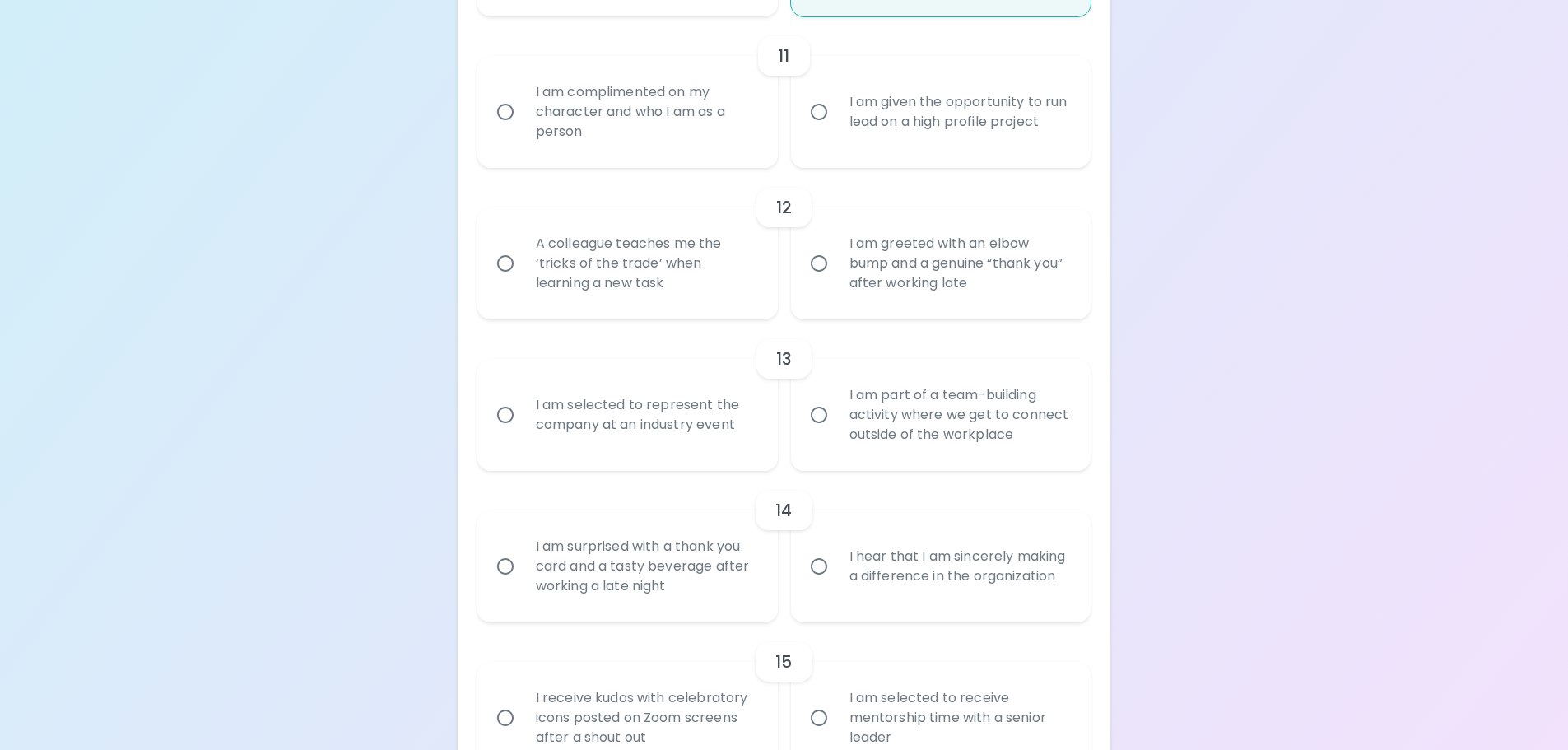
scroll to position [1893, 0]
radio input "true"
click at [499, 103] on input "I am complimented on my character and who I am as a person" at bounding box center [504, 111] width 34 height 34
radio input "false"
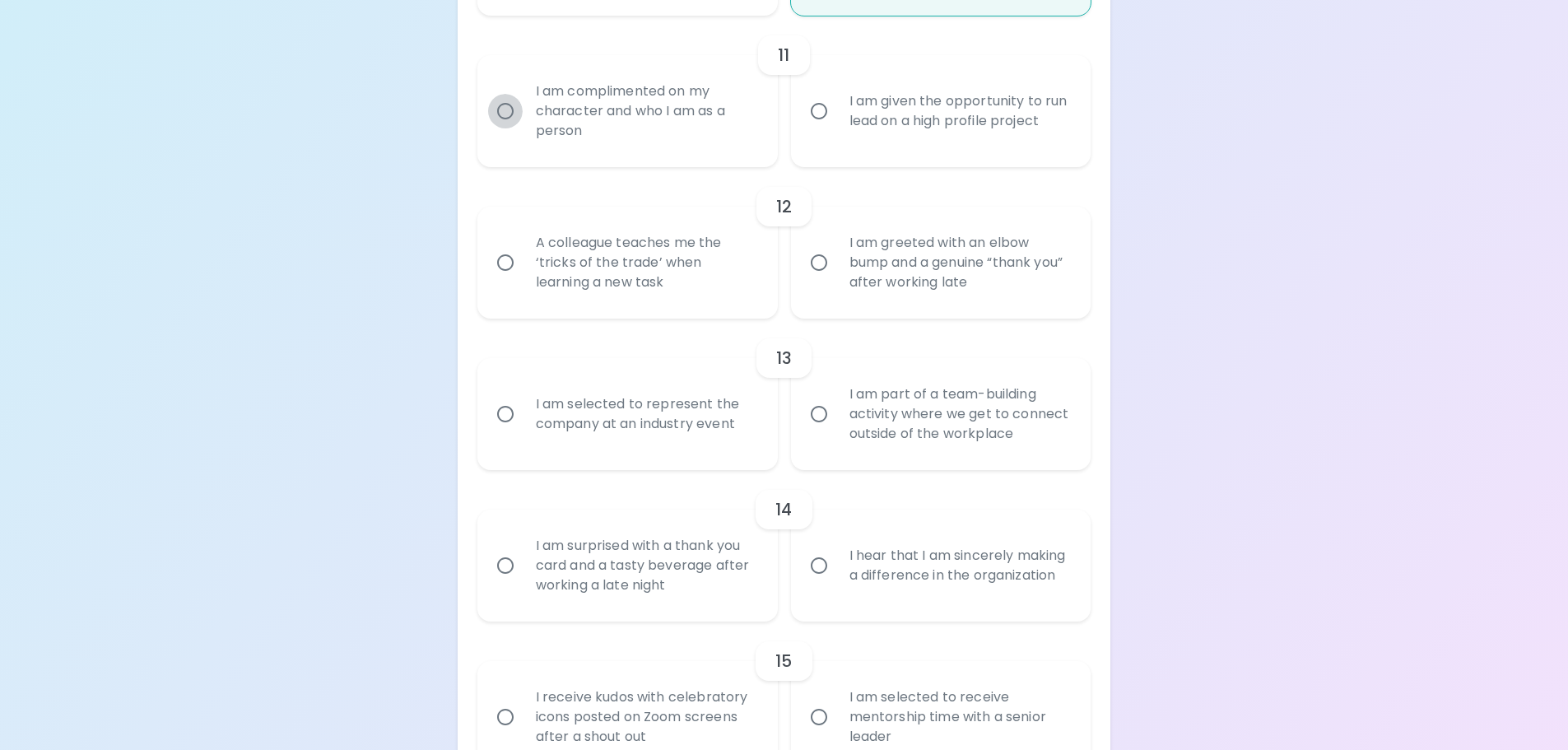
radio input "false"
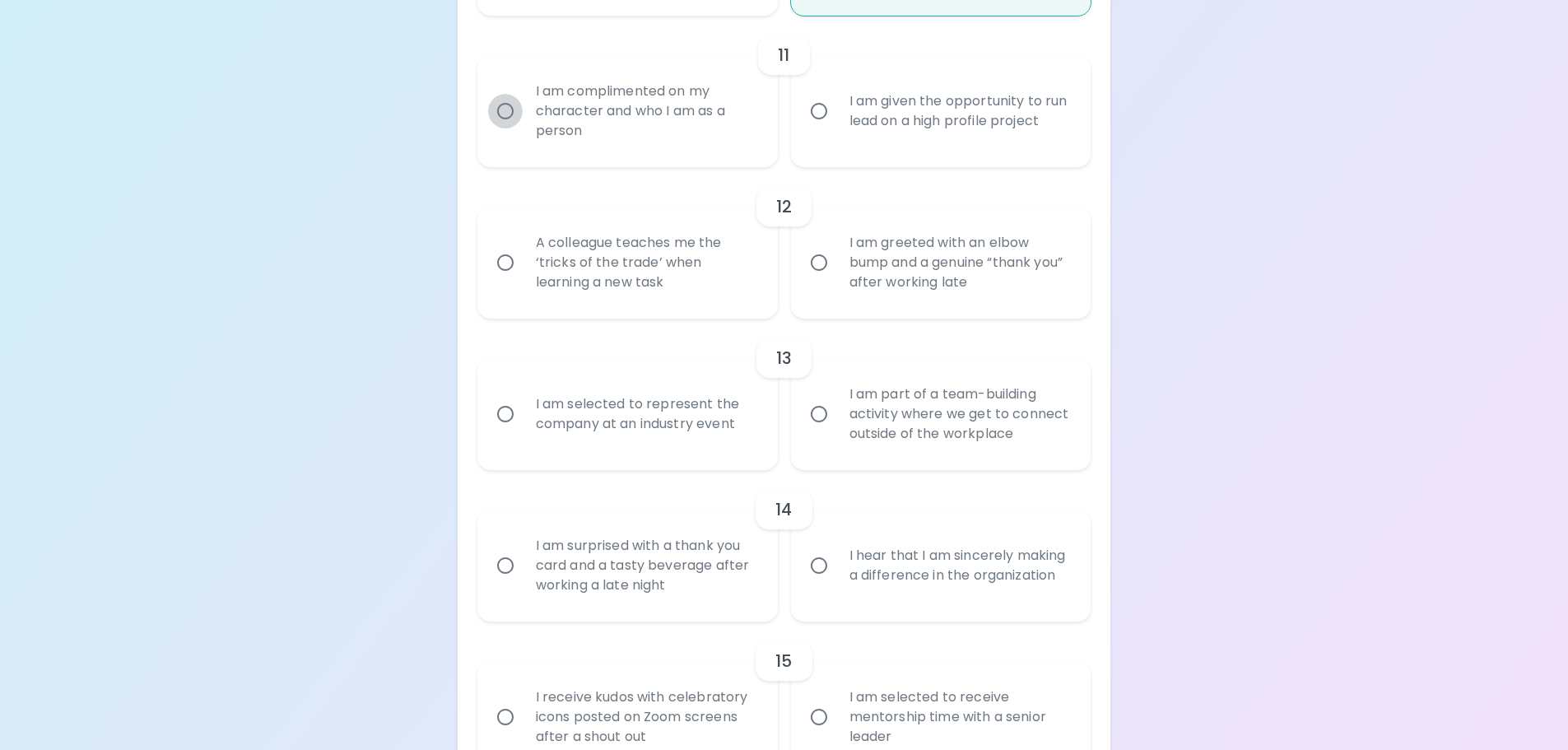
radio input "false"
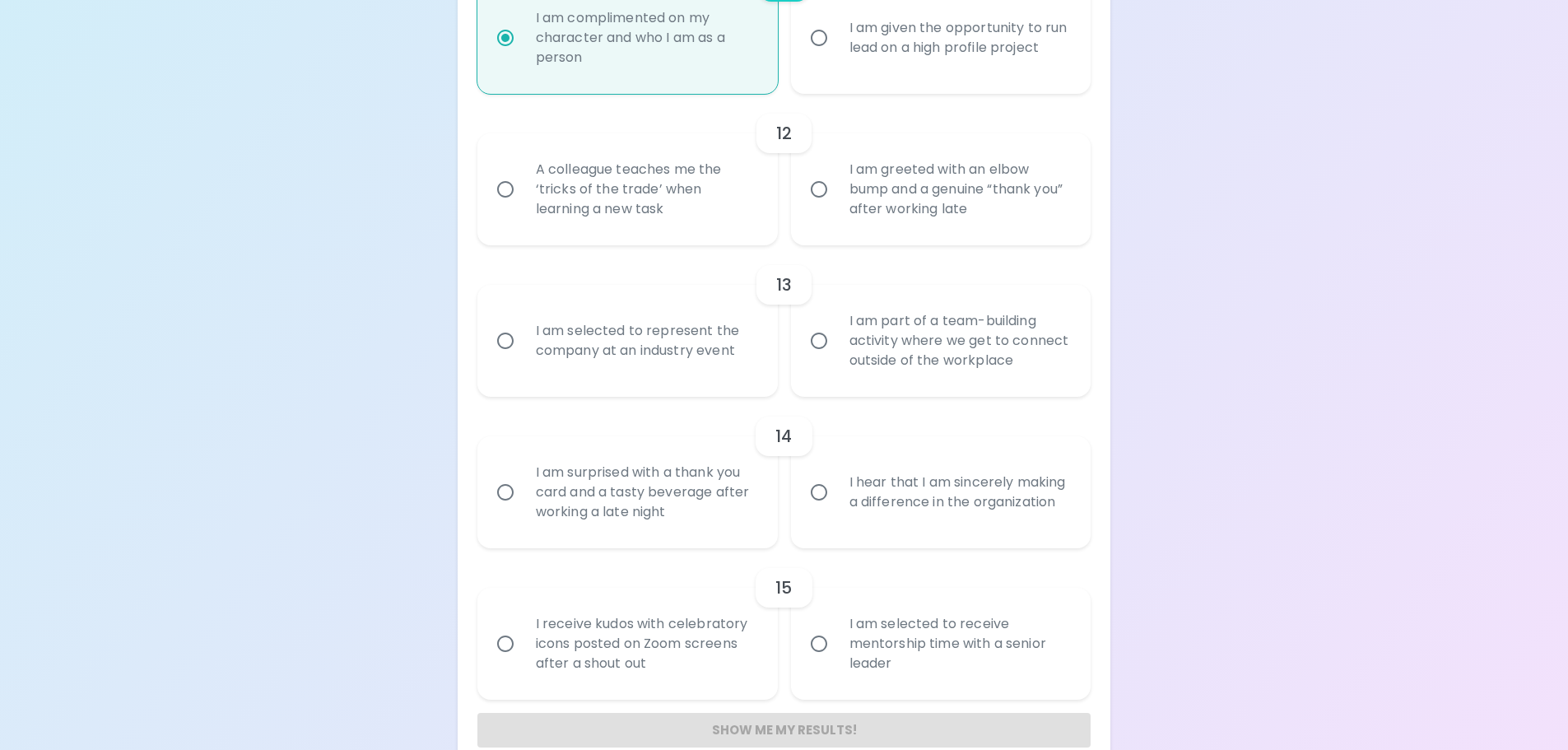
scroll to position [1996, 0]
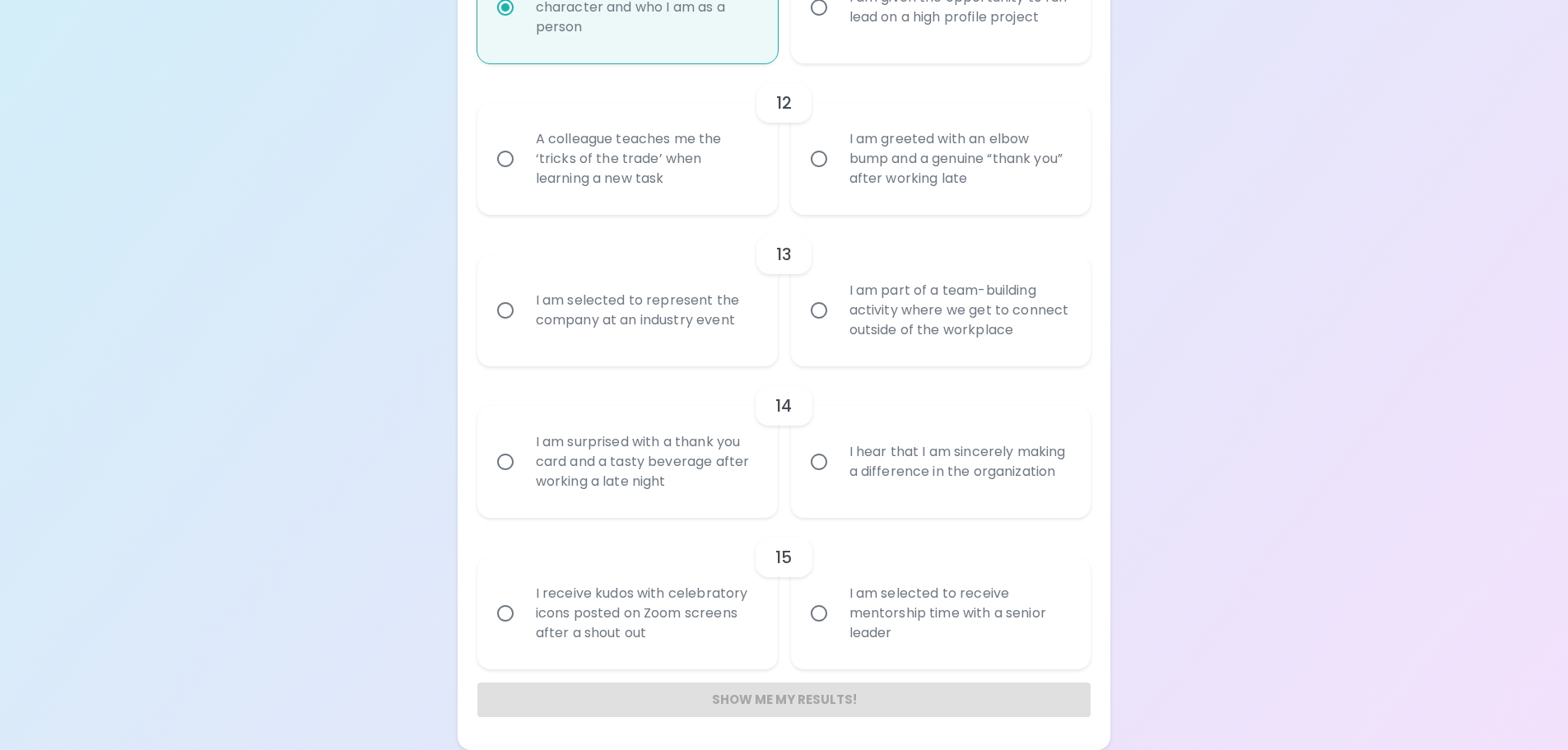
radio input "true"
click at [595, 123] on div "A colleague teaches me the ‘tricks of the trade’ when learning a new task" at bounding box center [645, 159] width 246 height 99
click at [523, 142] on input "A colleague teaches me the ‘tricks of the trade’ when learning a new task" at bounding box center [504, 159] width 34 height 34
radio input "false"
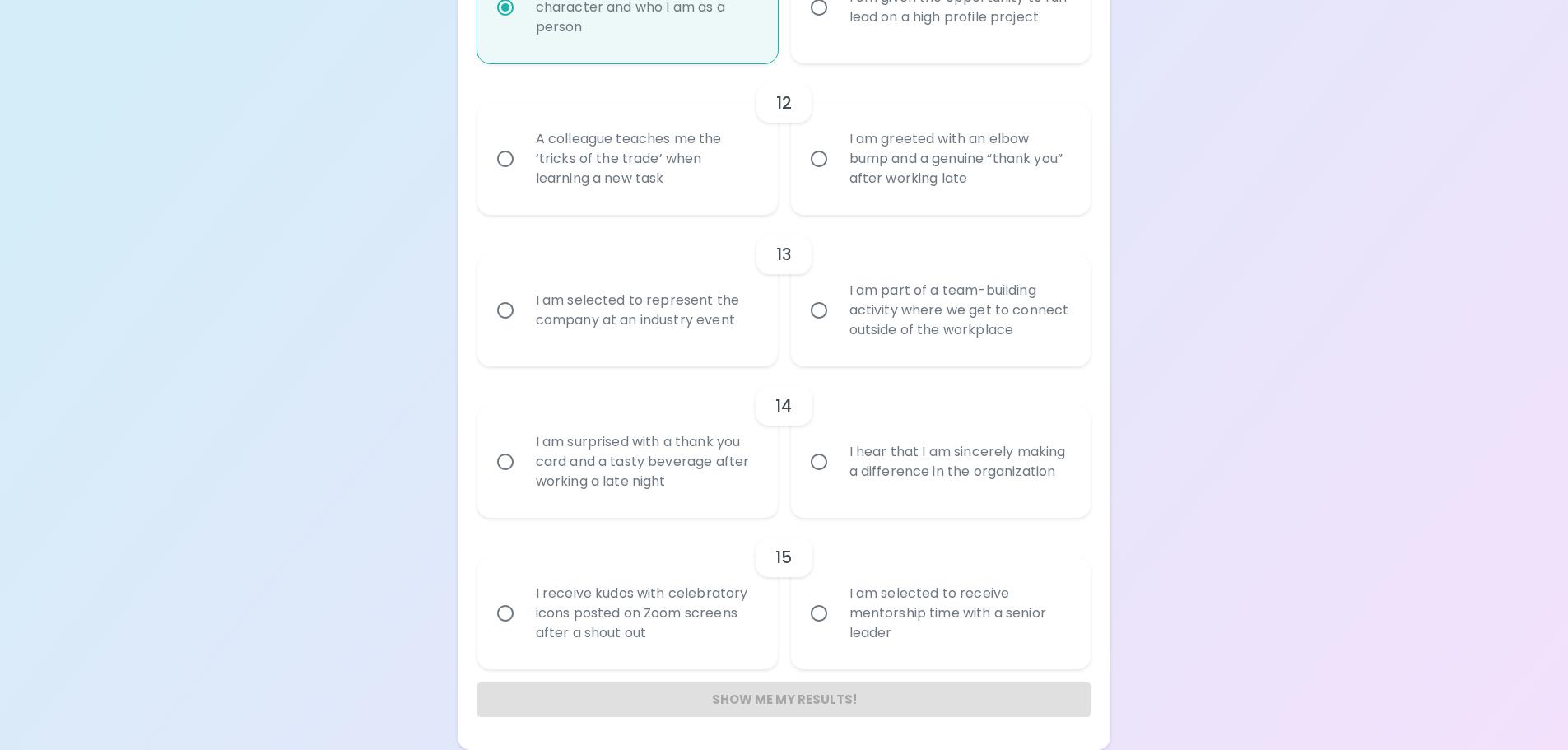
radio input "false"
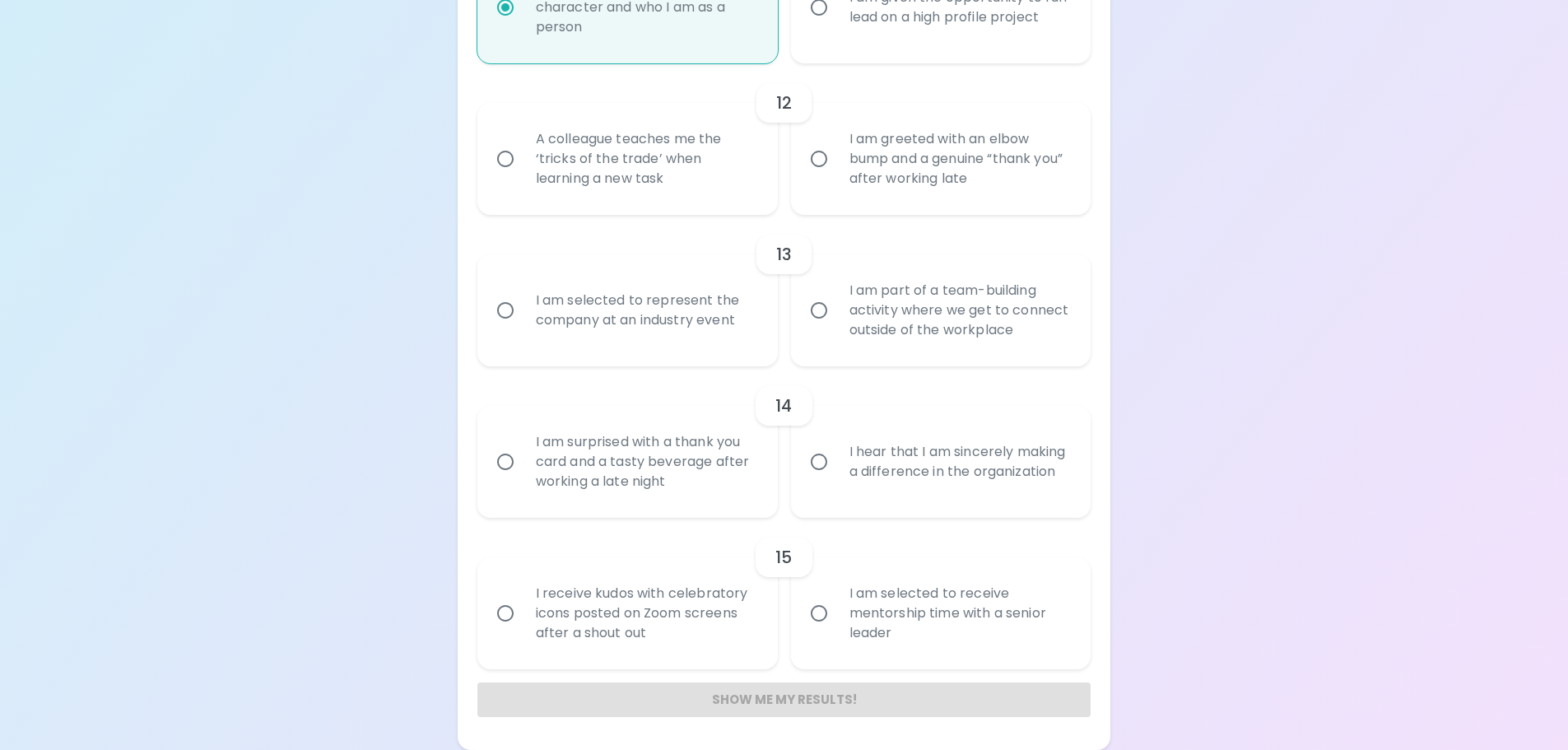
radio input "false"
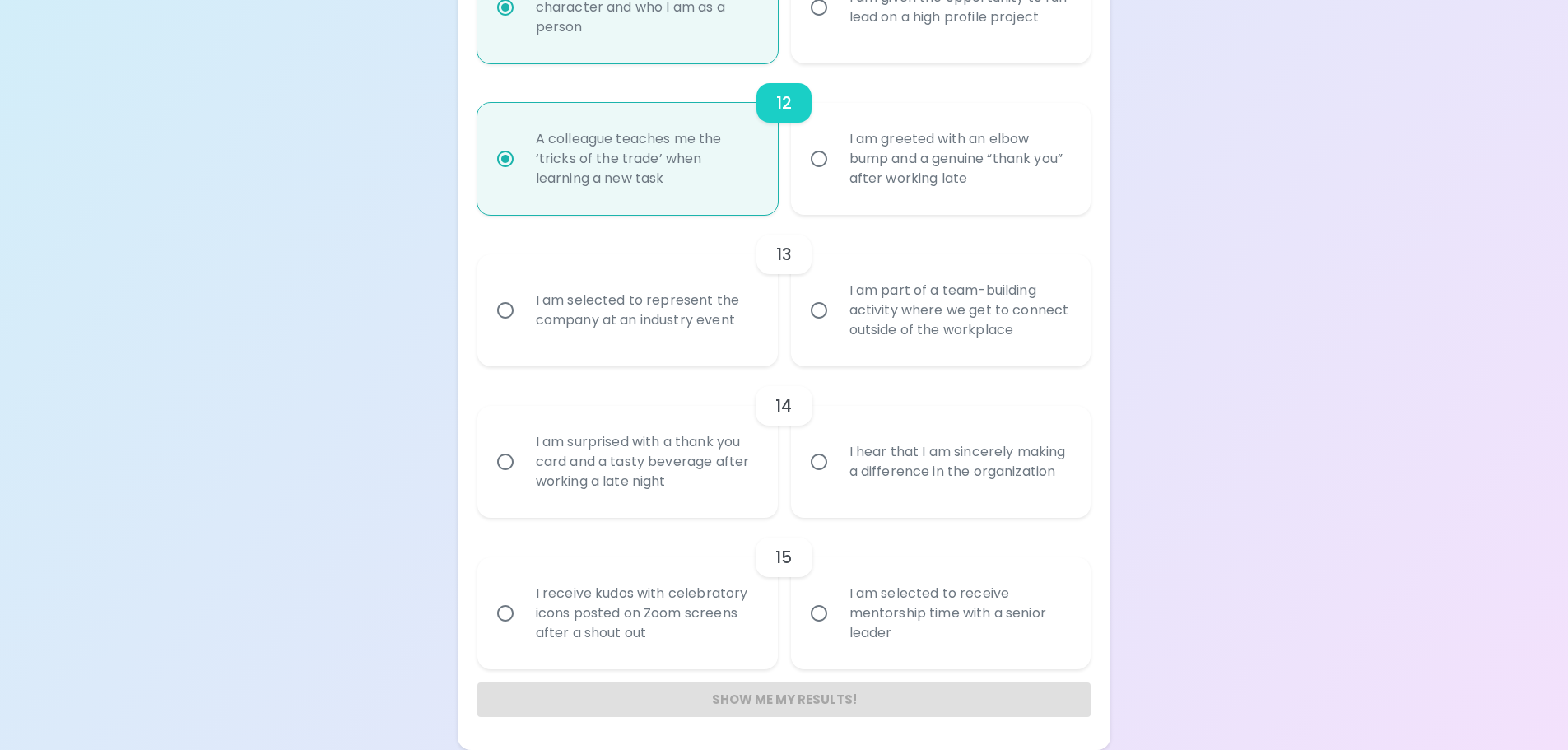
radio input "true"
click at [840, 286] on div "I am part of a team-building activity where we get to connect outside of the wo…" at bounding box center [959, 309] width 246 height 99
click at [836, 293] on input "I am part of a team-building activity where we get to connect outside of the wo…" at bounding box center [819, 309] width 34 height 34
radio input "false"
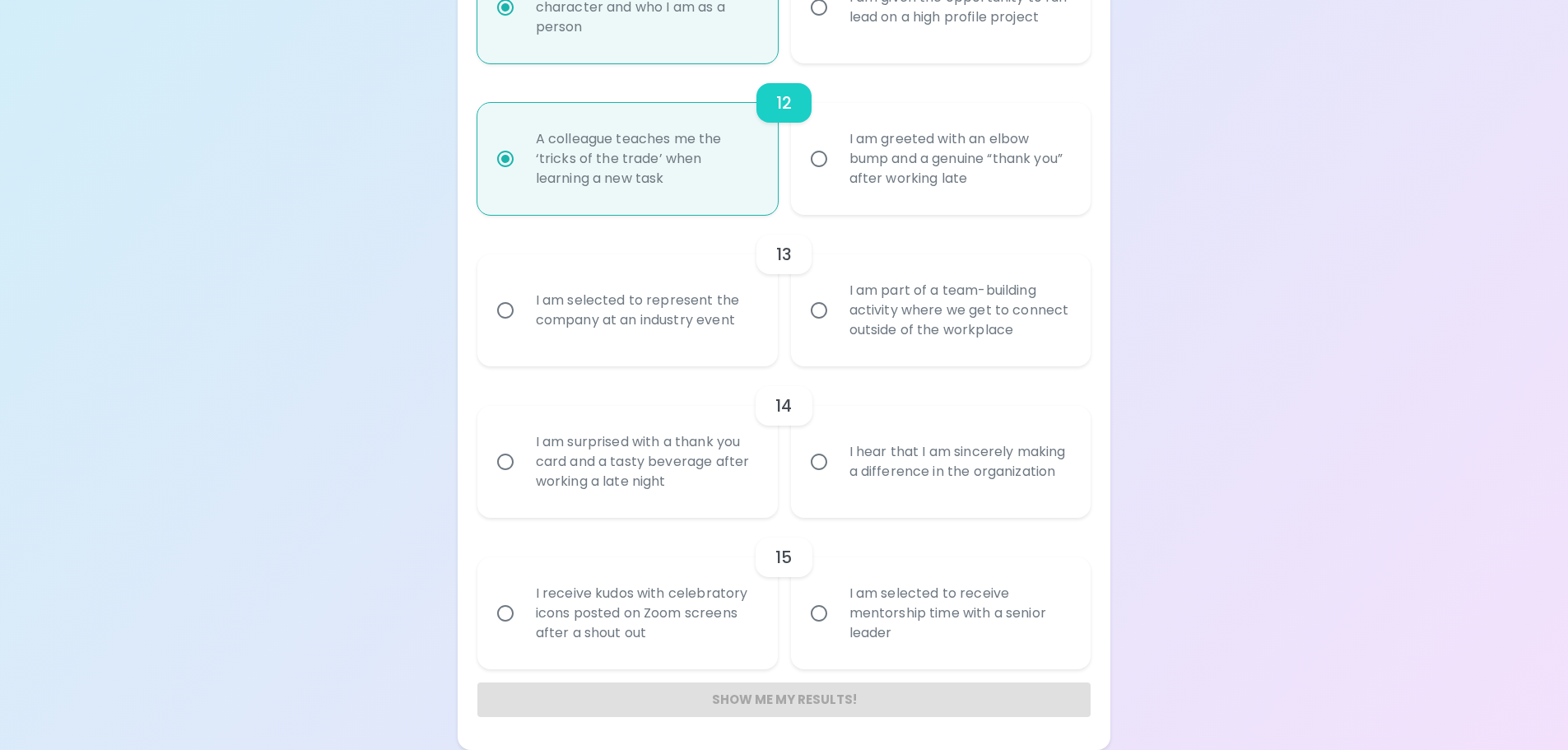
radio input "false"
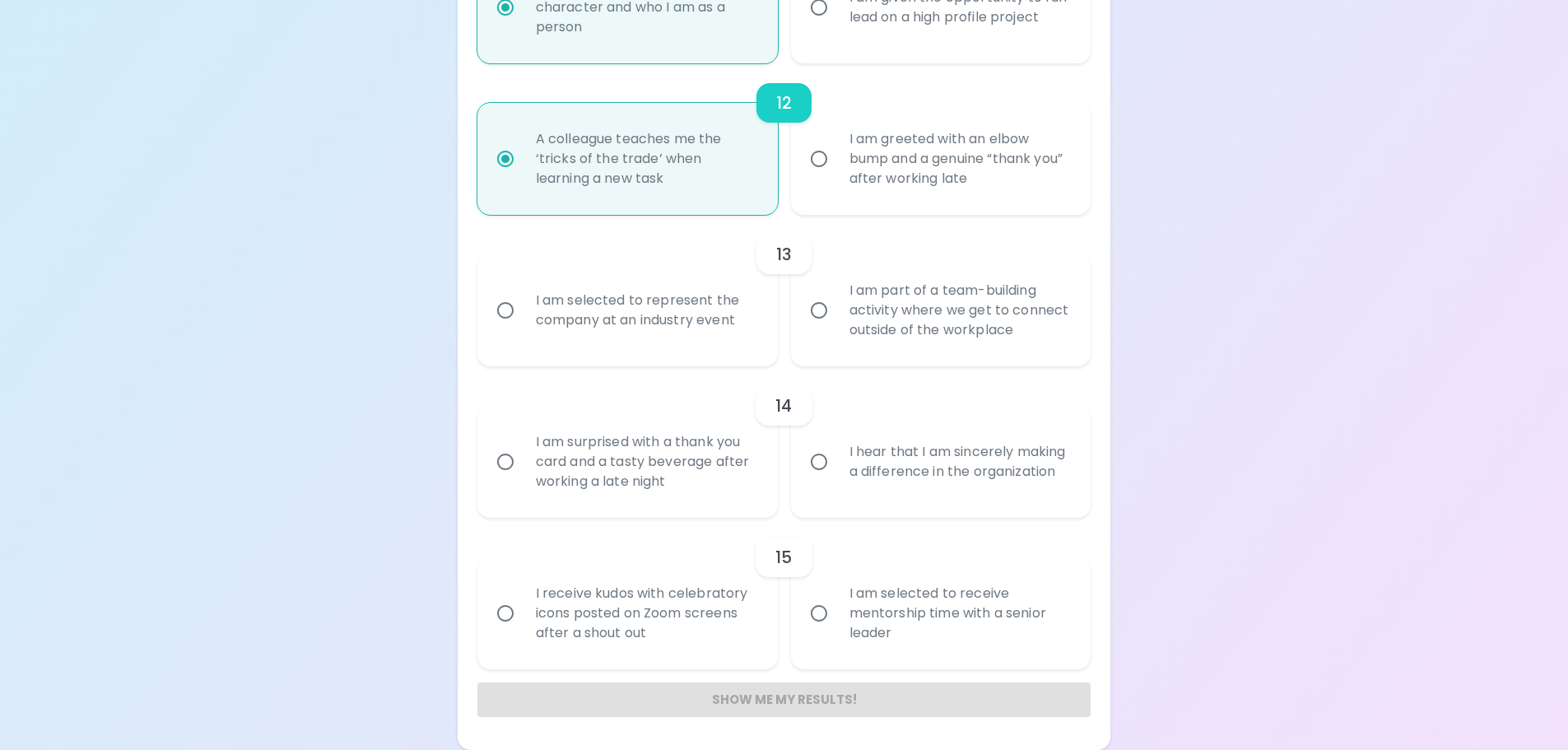
radio input "false"
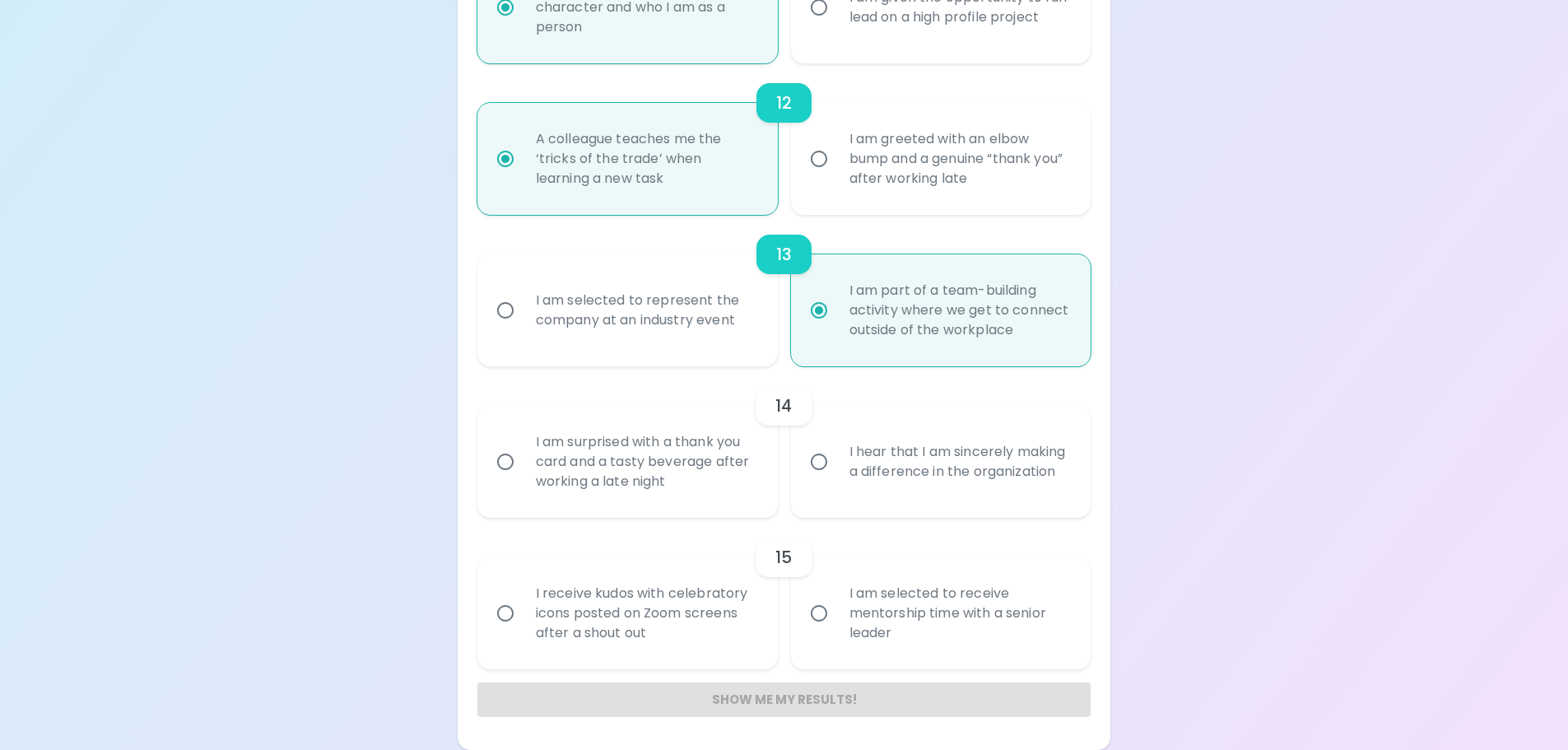
radio input "true"
click at [823, 457] on input "I hear that I am sincerely making a difference in the organization" at bounding box center [819, 461] width 34 height 34
radio input "false"
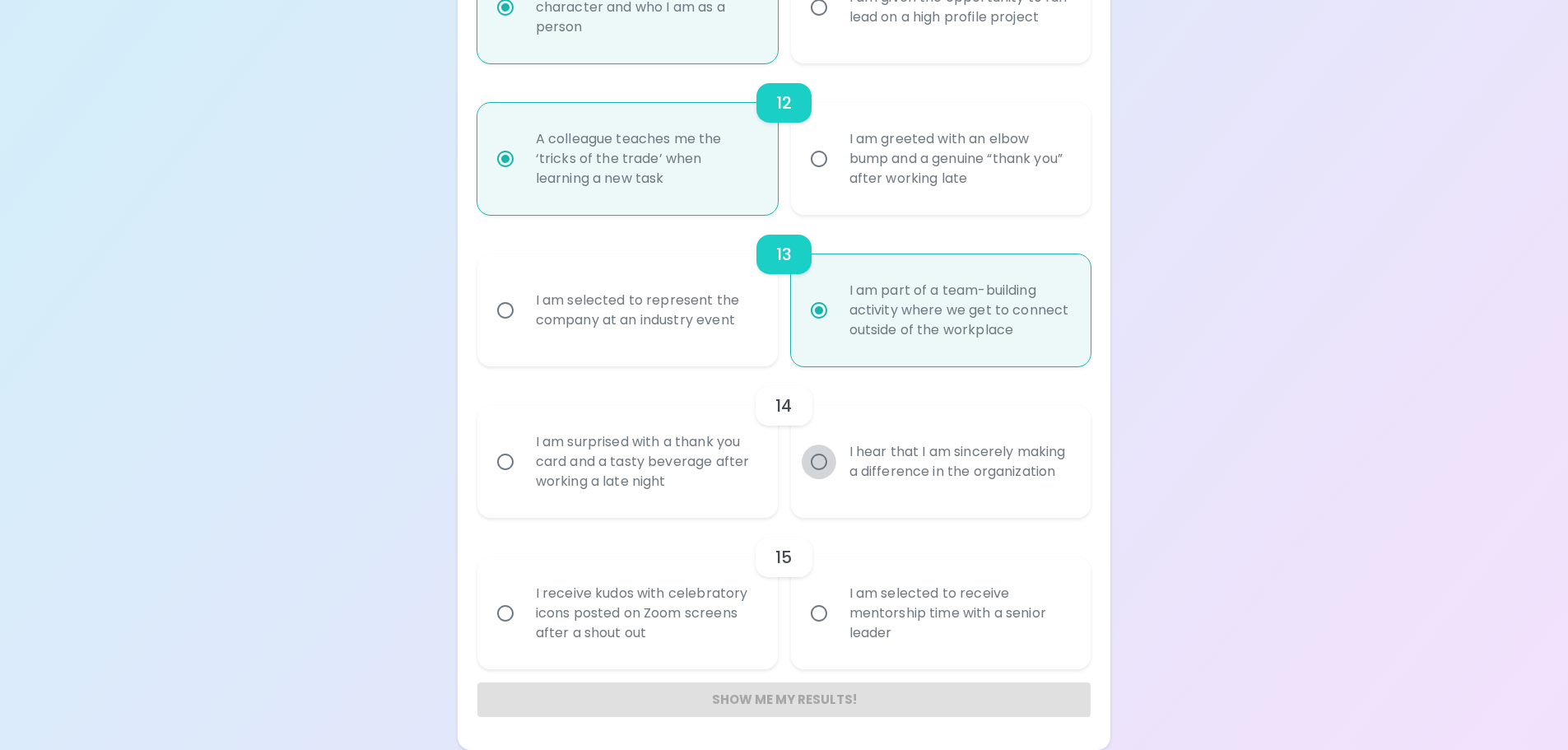
radio input "false"
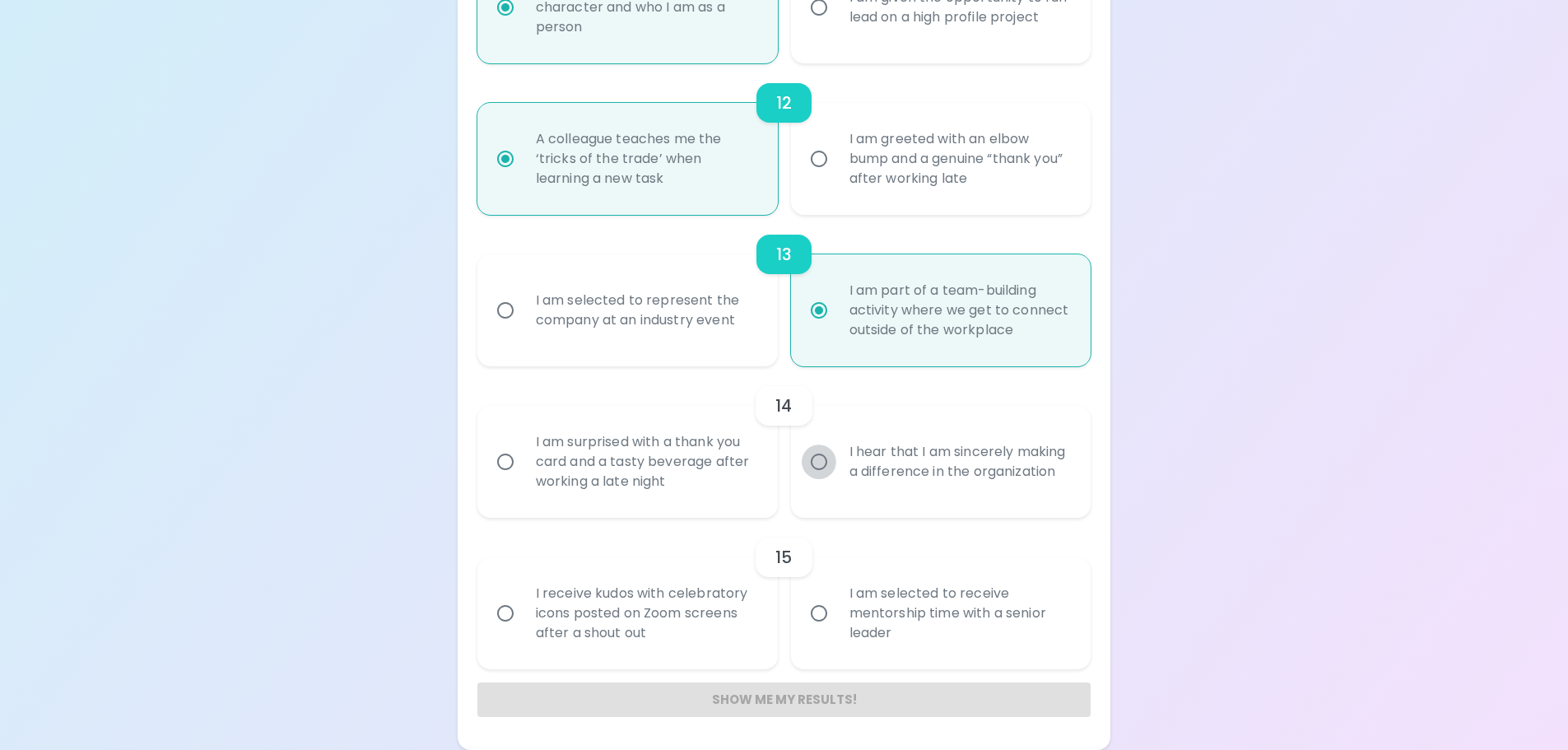
radio input "false"
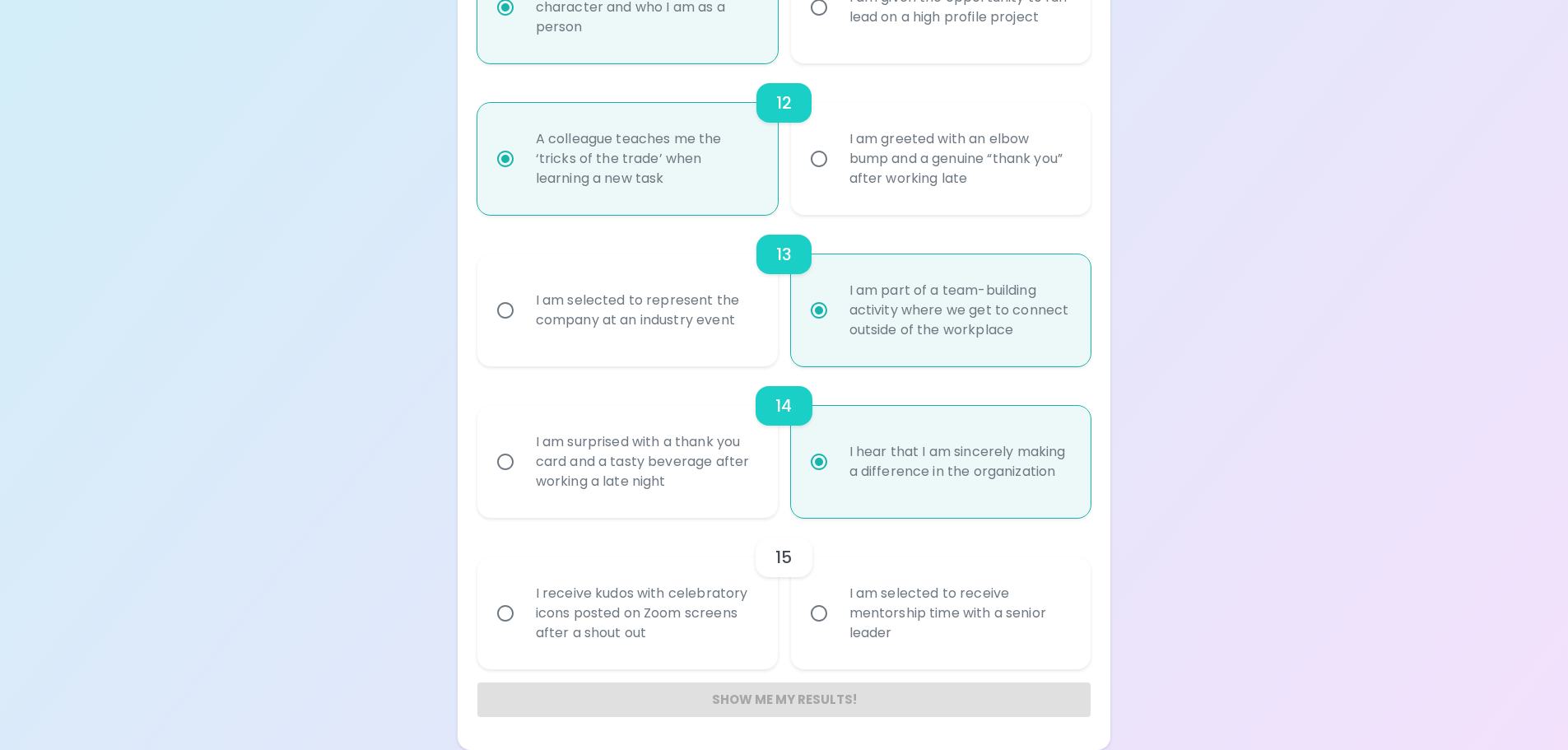
radio input "true"
click at [601, 589] on div "I receive kudos with celebratory icons posted on Zoom screens after a shout out" at bounding box center [645, 613] width 246 height 99
click at [523, 595] on input "I receive kudos with celebratory icons posted on Zoom screens after a shout out" at bounding box center [504, 612] width 34 height 34
radio input "false"
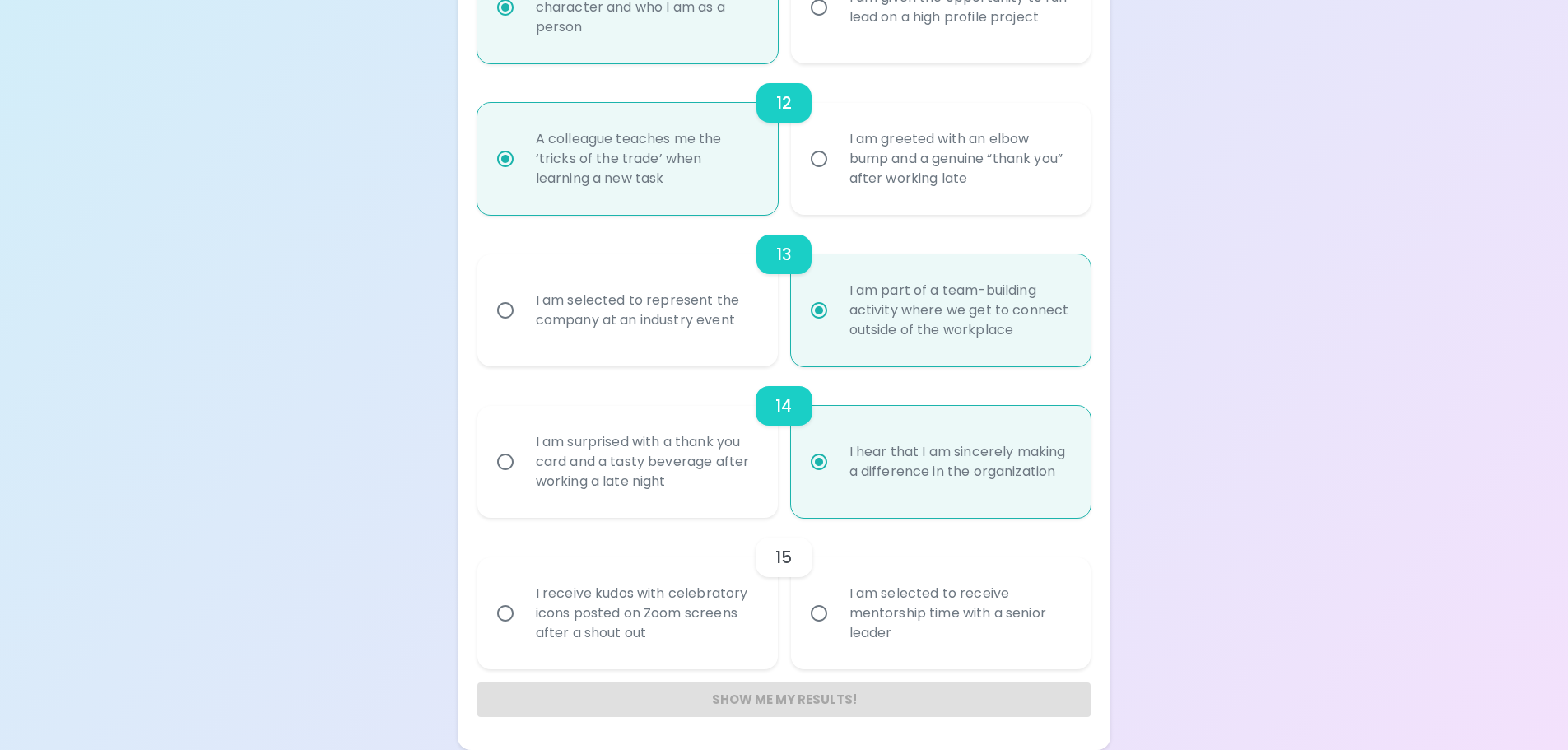
radio input "false"
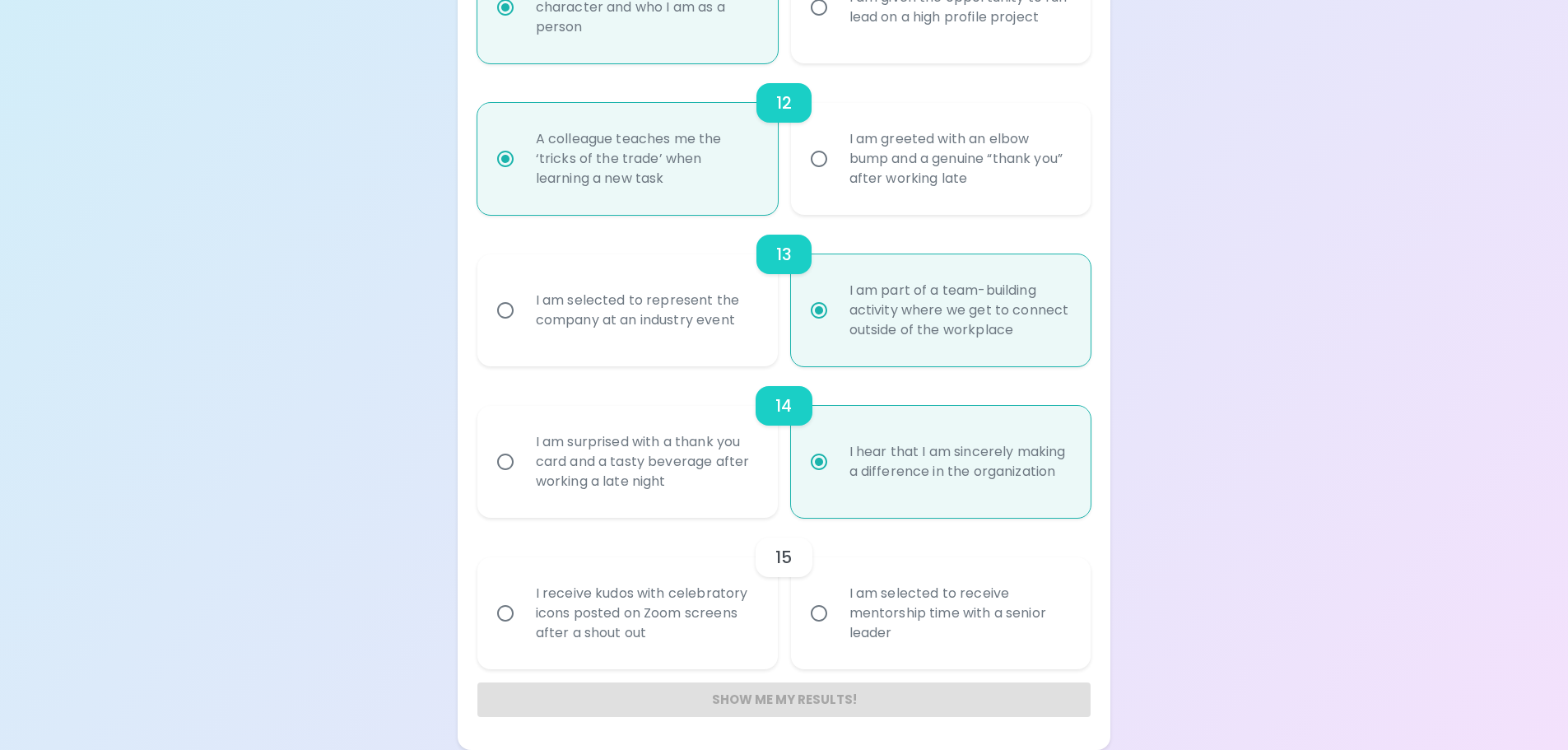
radio input "false"
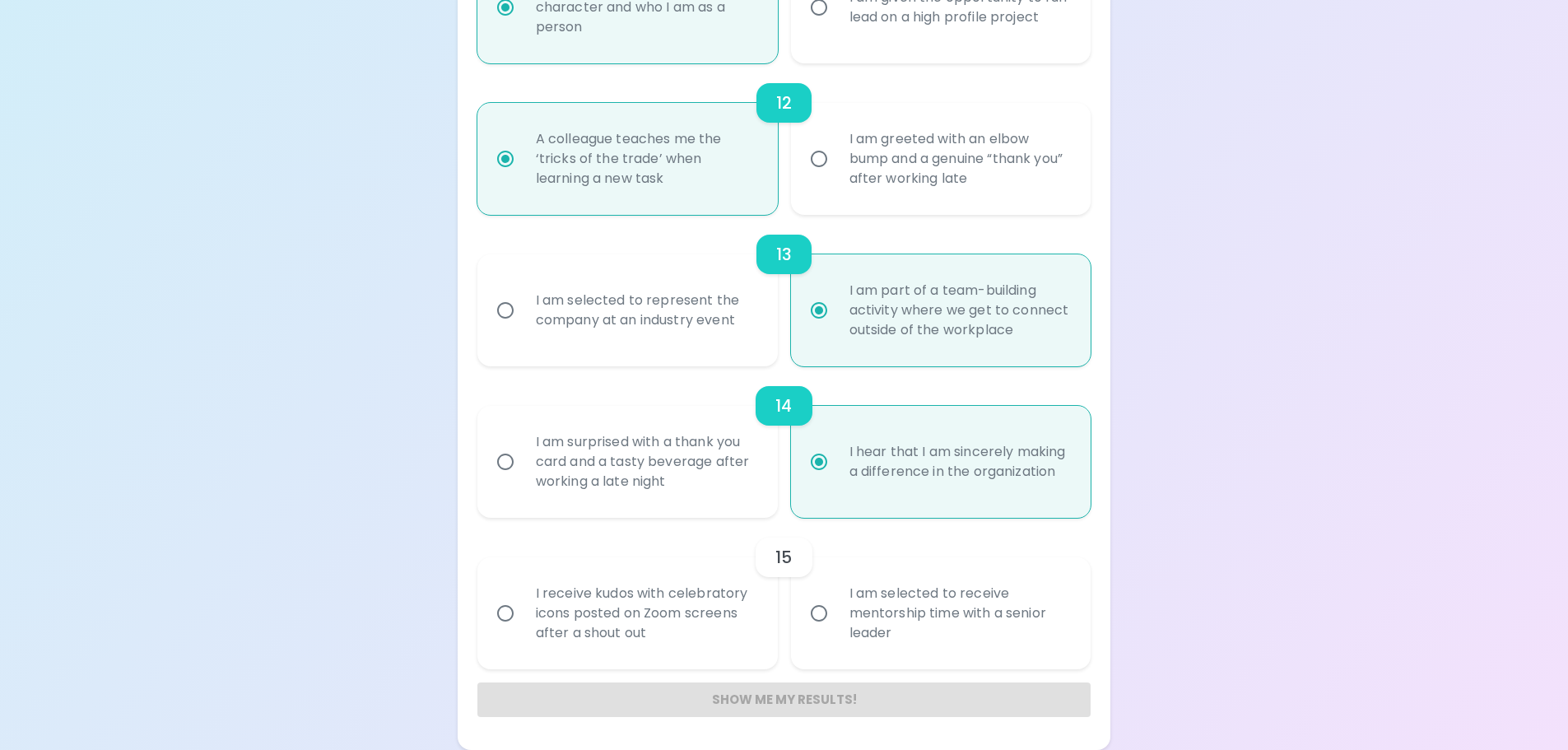
radio input "false"
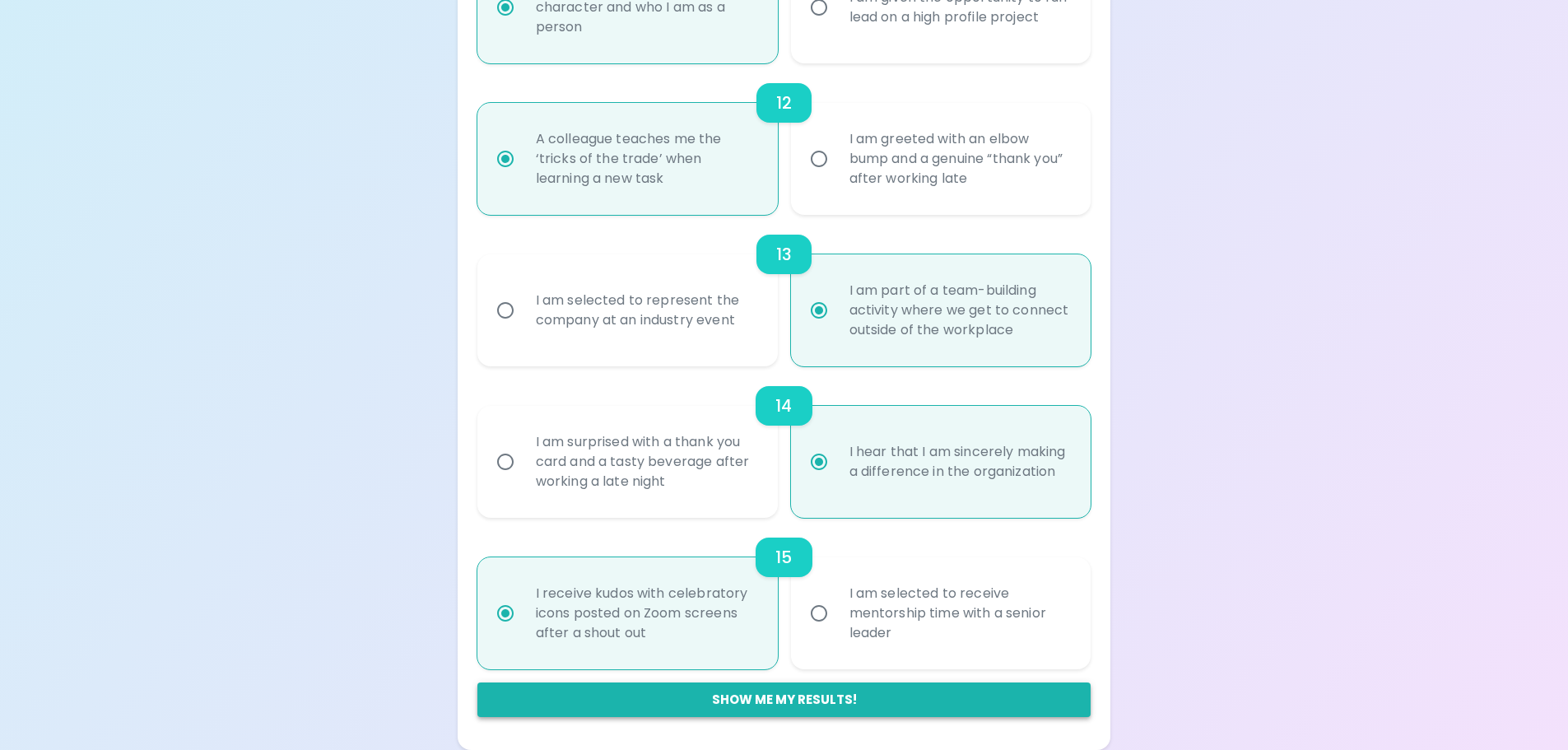
radio input "true"
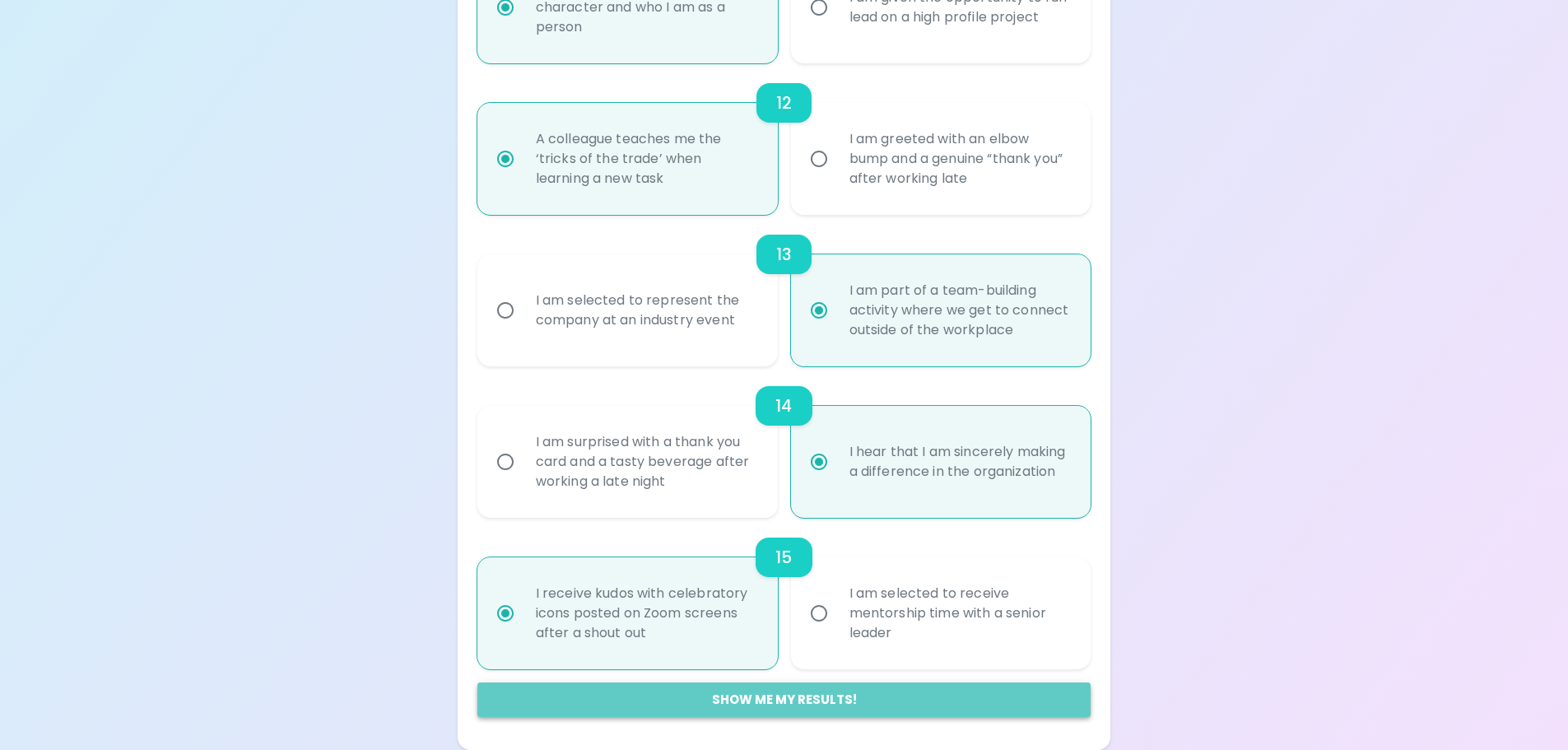
click at [784, 699] on button "Show me my results!" at bounding box center [784, 699] width 614 height 34
radio input "false"
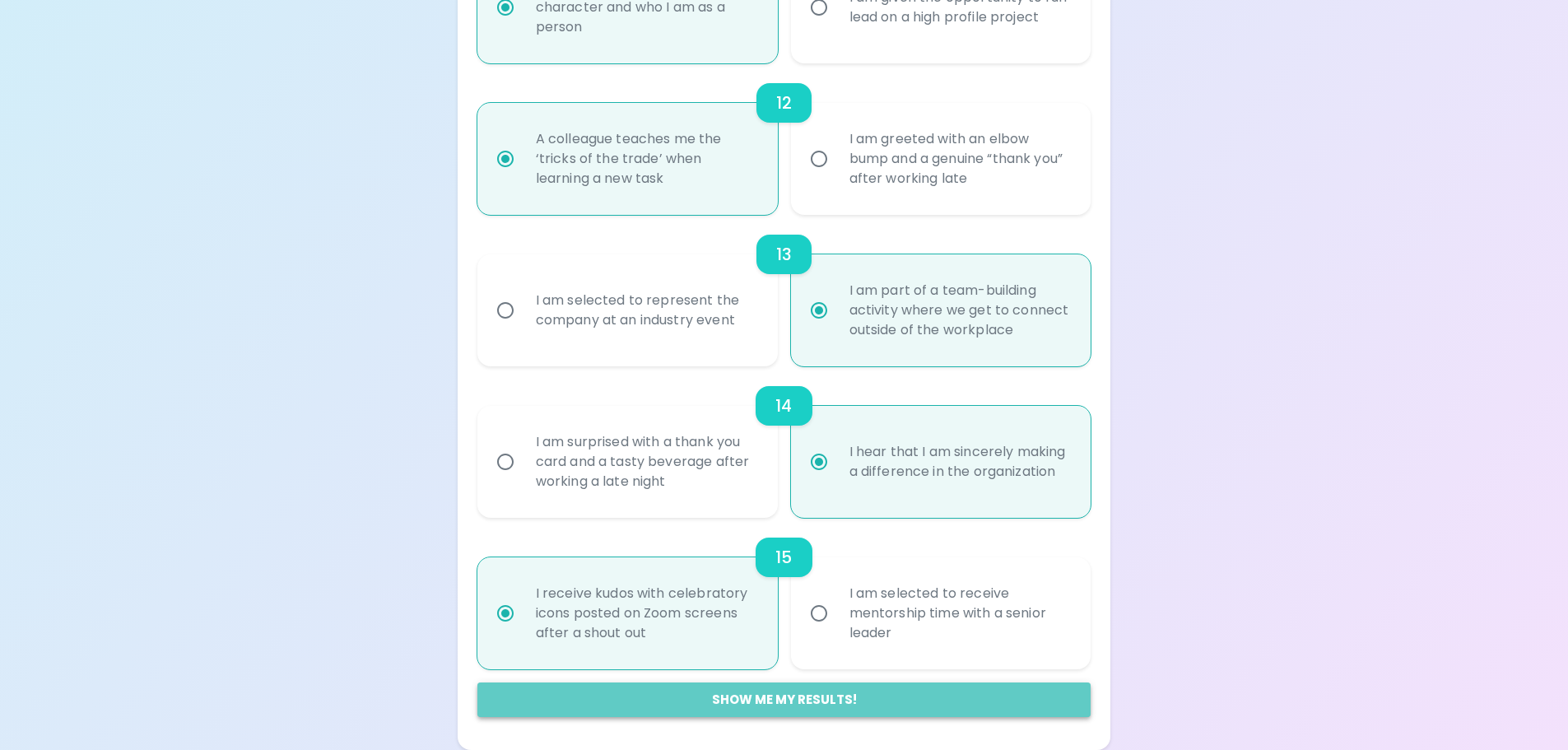
radio input "false"
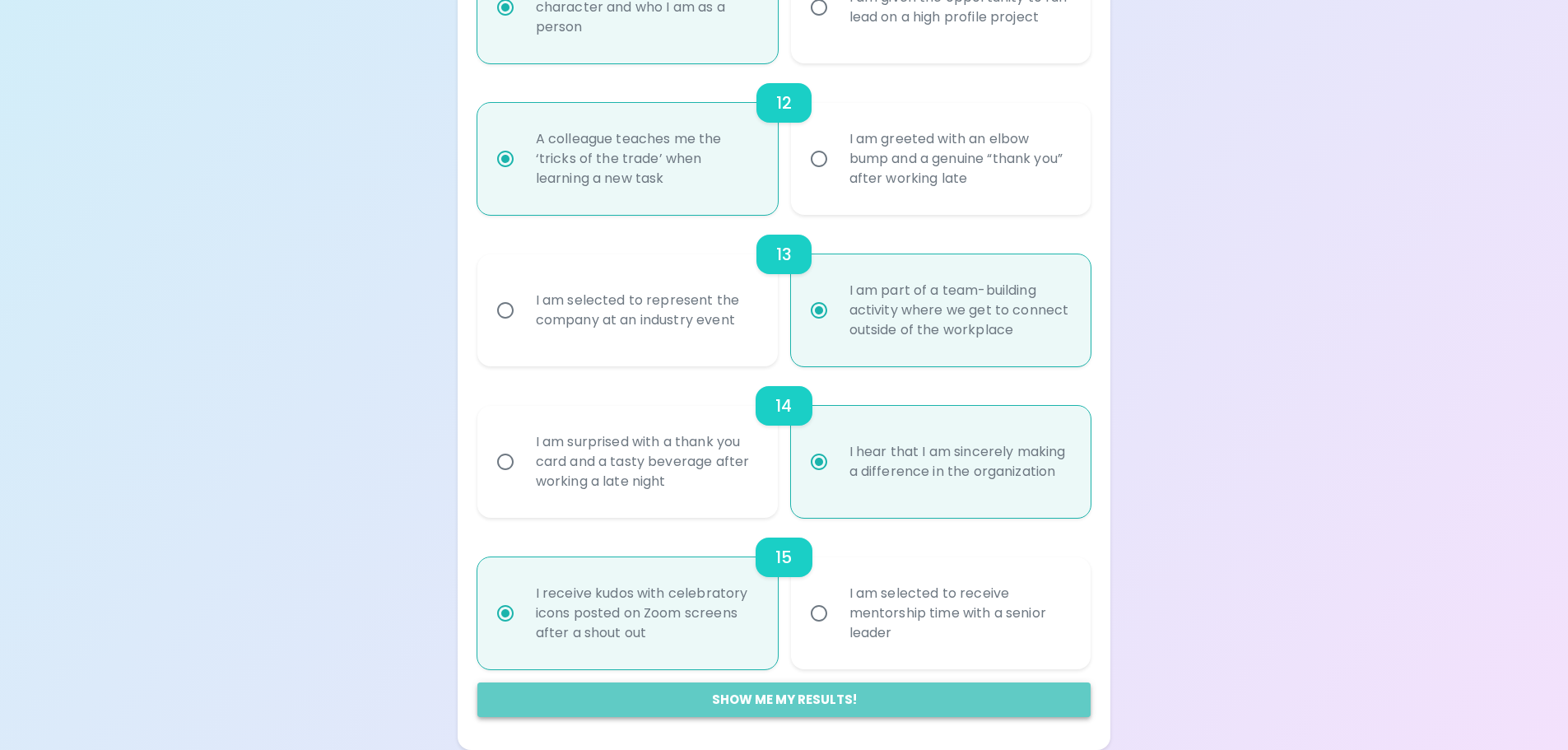
radio input "false"
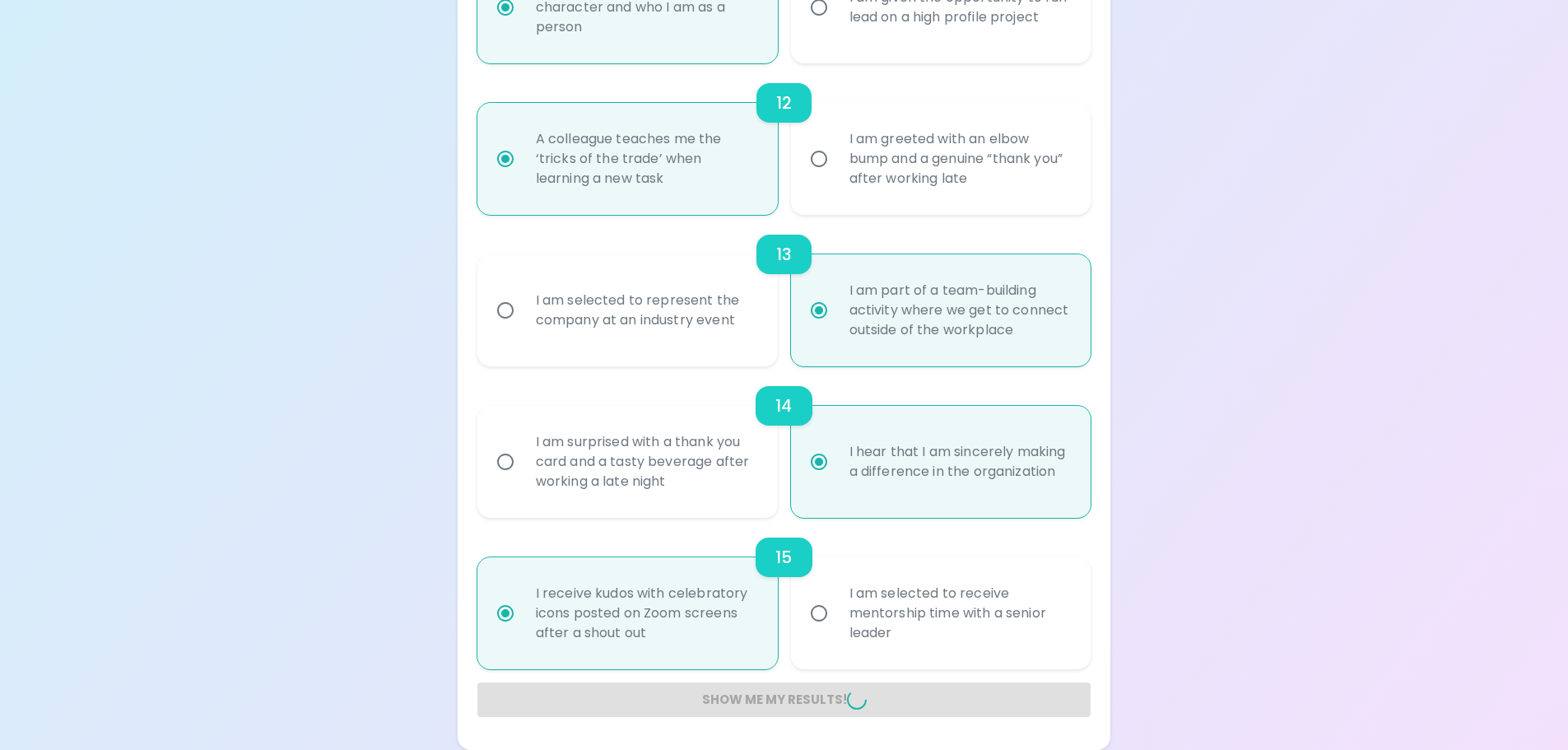
radio input "false"
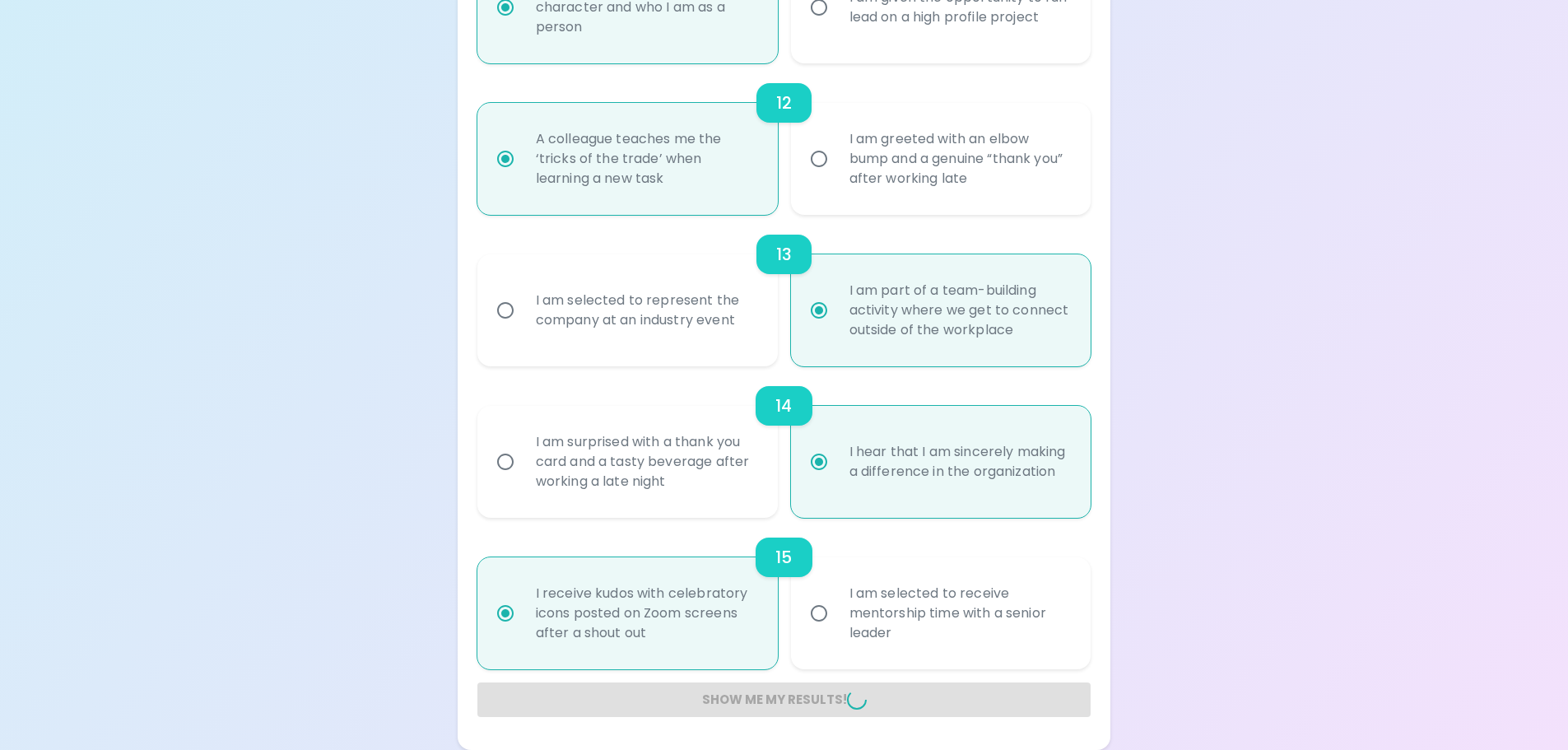
radio input "false"
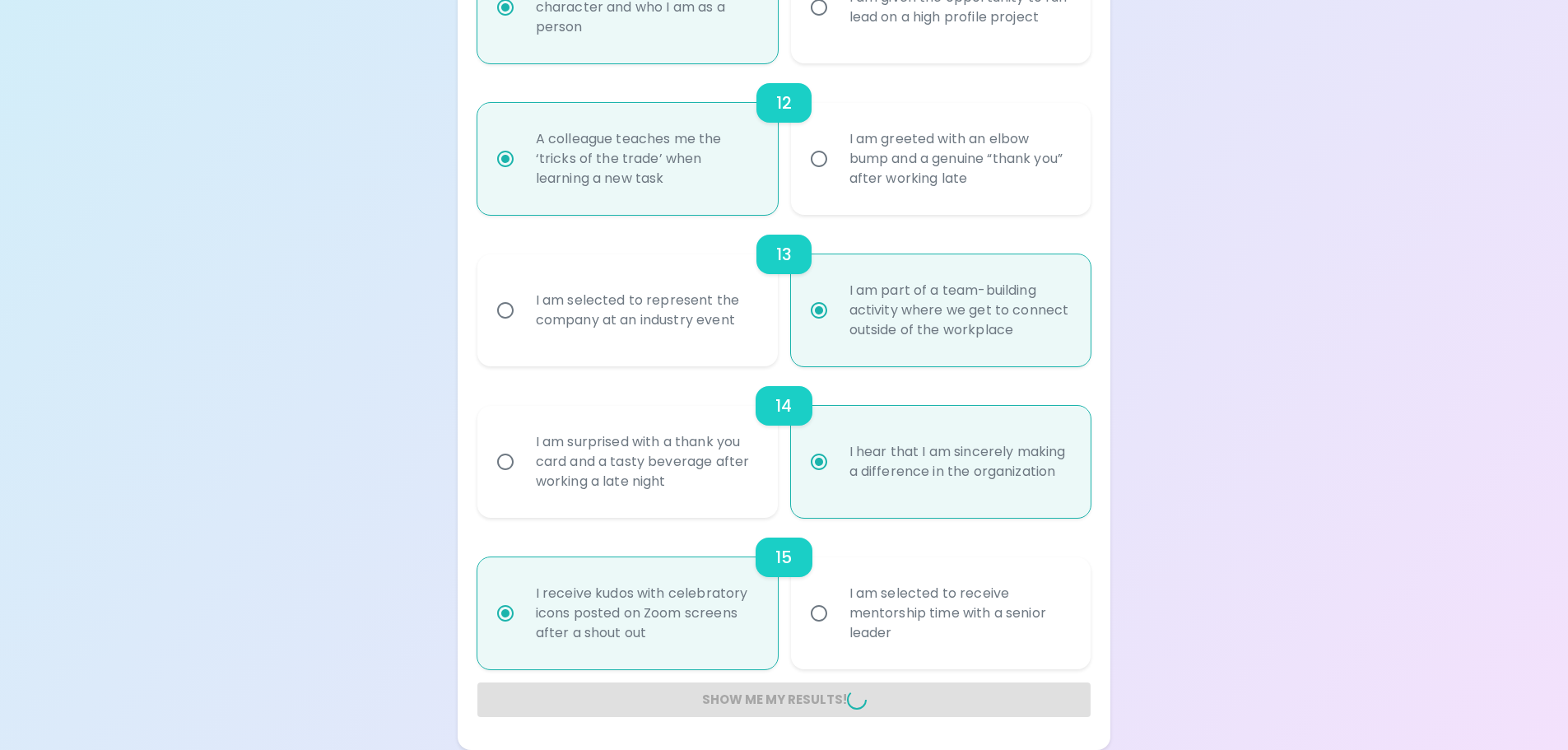
radio input "false"
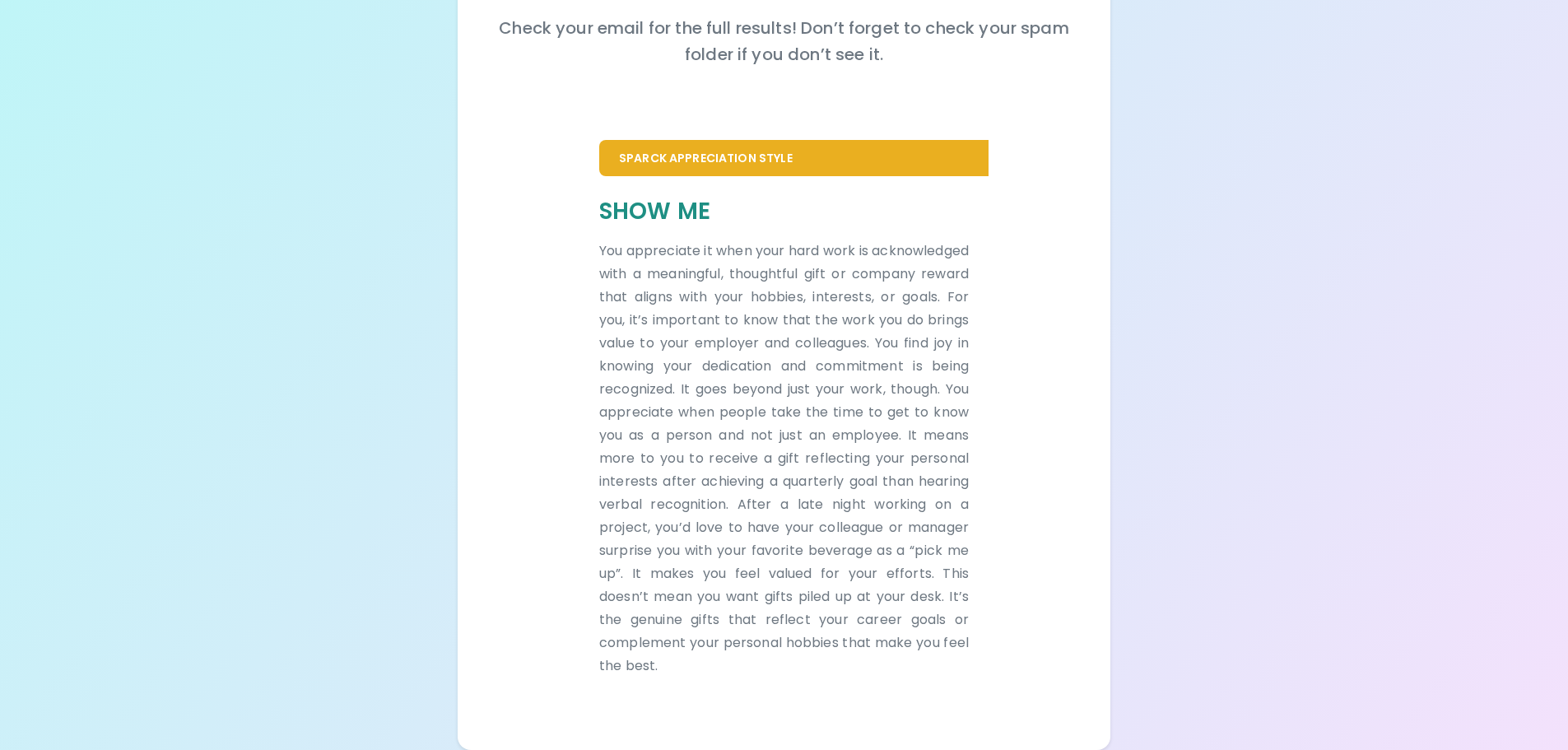
scroll to position [0, 0]
